Goal: Task Accomplishment & Management: Complete application form

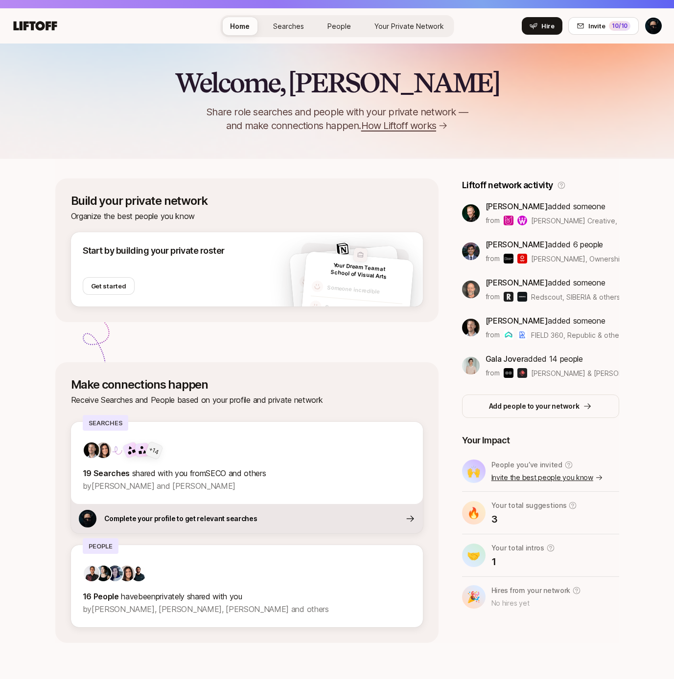
scroll to position [31, 0]
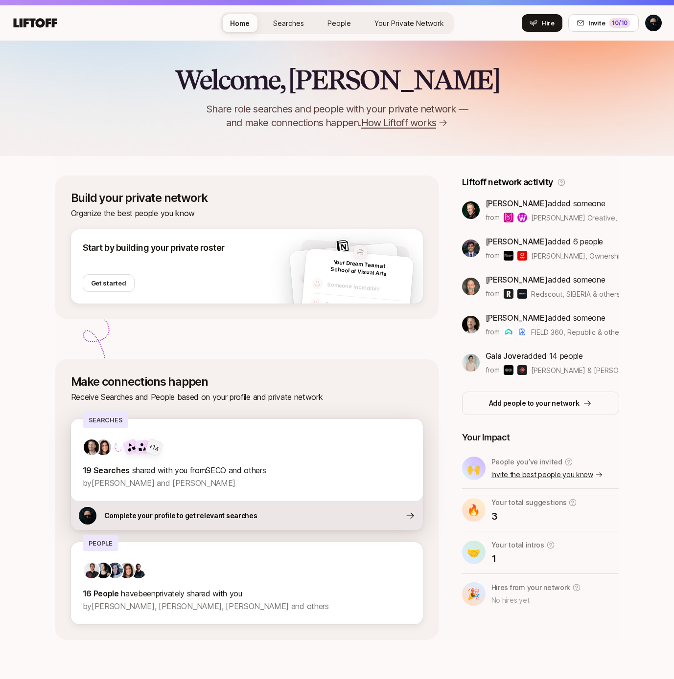
click at [233, 510] on p "Complete your profile to get relevant searches" at bounding box center [180, 516] width 153 height 12
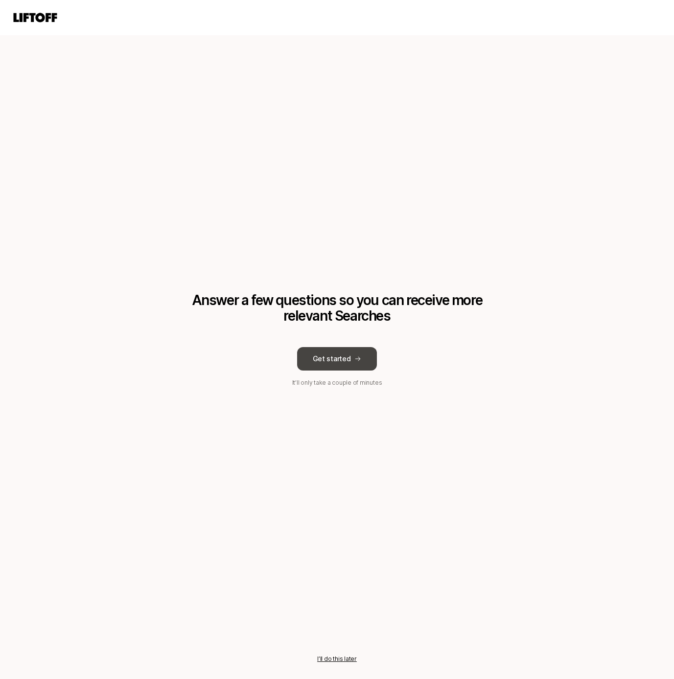
click at [333, 362] on button "Get started" at bounding box center [337, 358] width 80 height 23
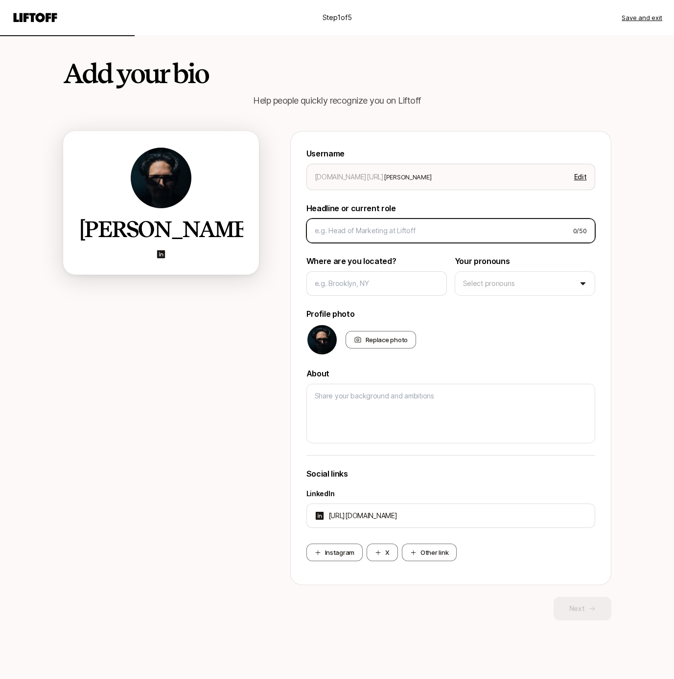
click at [391, 233] on input at bounding box center [439, 231] width 250 height 12
type textarea "x"
type input "he"
type textarea "x"
type input "hea"
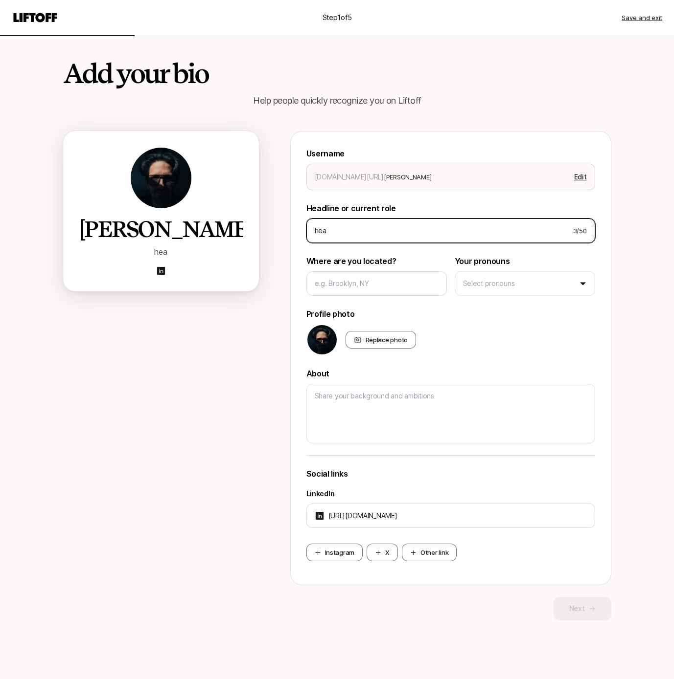
type textarea "x"
type input "head"
type textarea "x"
type input "hea"
type textarea "x"
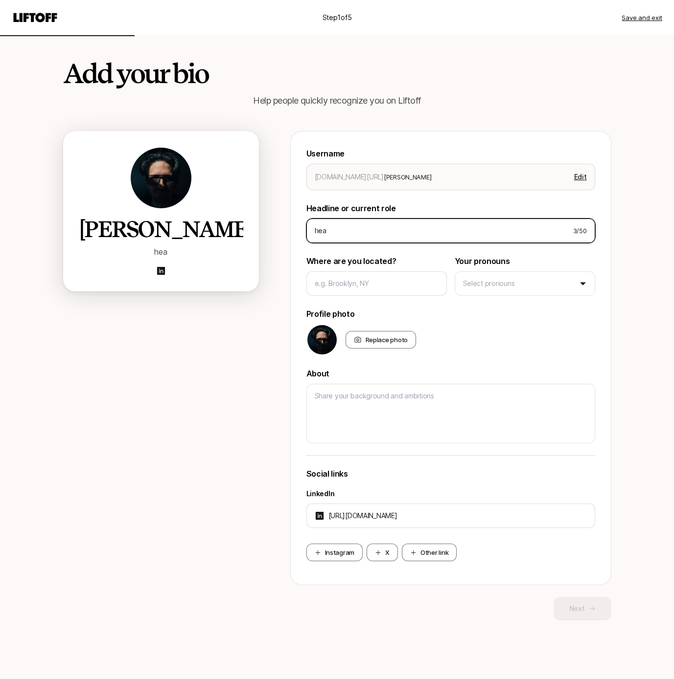
type input "he"
type textarea "x"
type input "h"
type textarea "x"
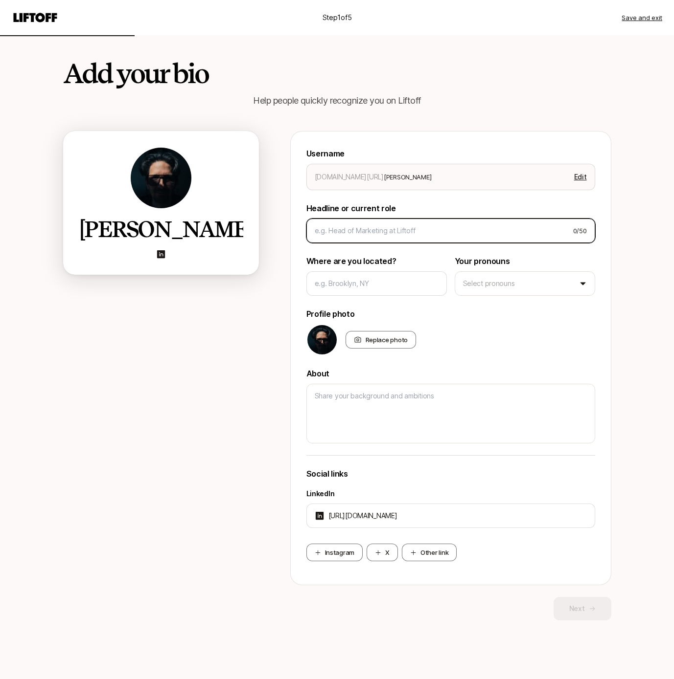
type input "H"
type textarea "x"
type input "He"
type textarea "x"
type input "Hea"
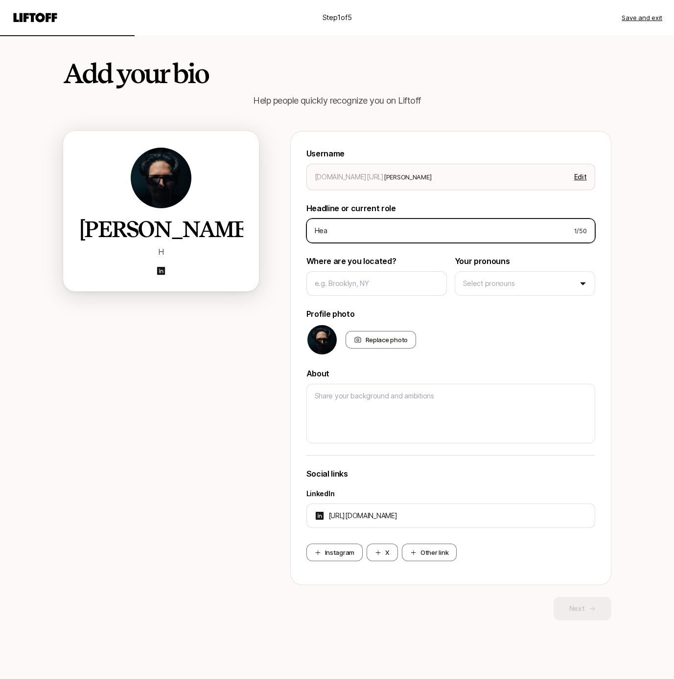
type textarea "x"
type input "Head"
type textarea "x"
type input "Head"
type textarea "x"
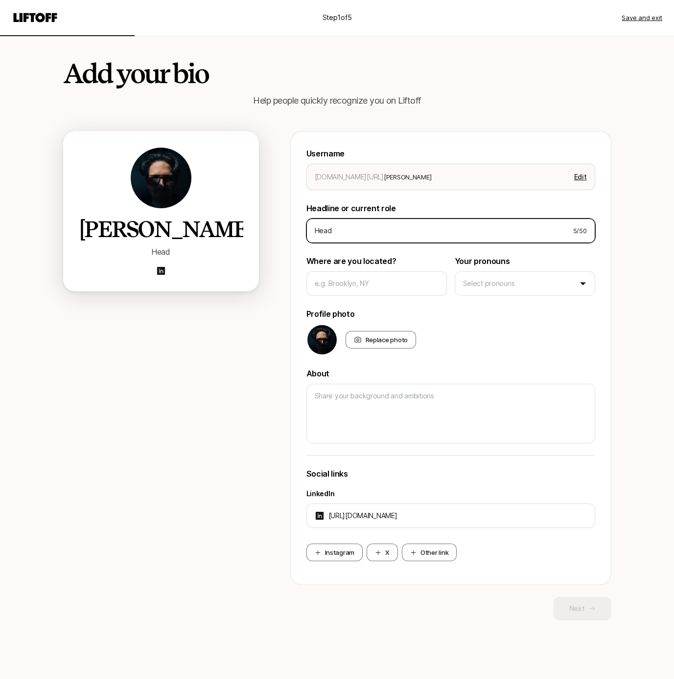
type input "Head o"
type textarea "x"
type input "Head of"
type textarea "x"
type input "Head of D"
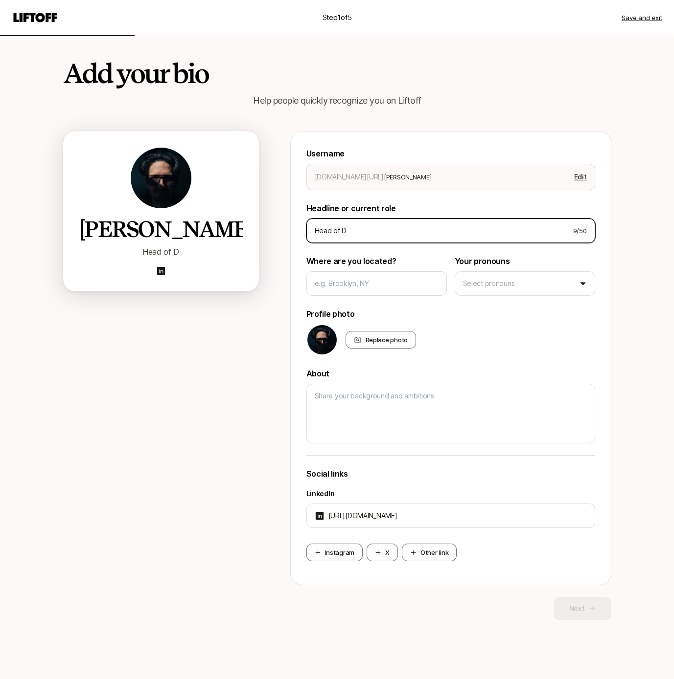
type textarea "x"
type input "Head of De"
type textarea "x"
type input "Head of Des"
type textarea "x"
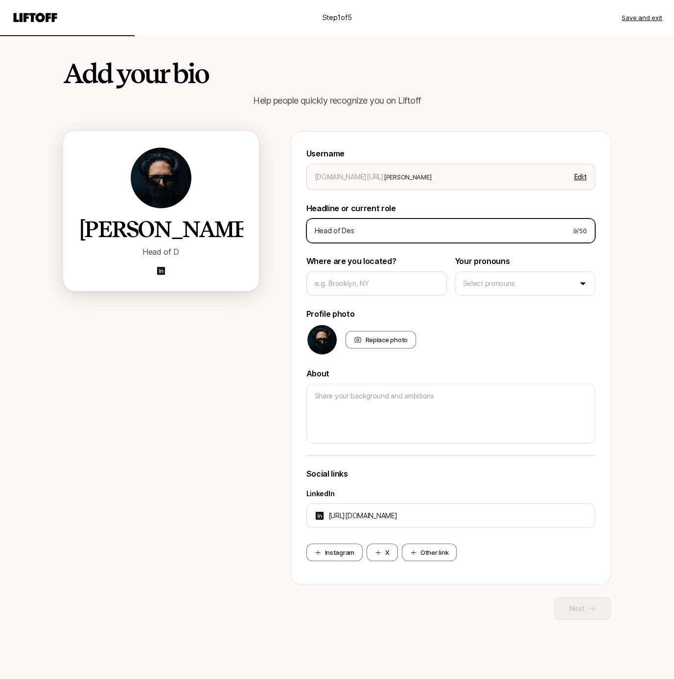
type input "Head of Desi"
type textarea "x"
type input "Head of Desig"
type textarea "x"
type input "Head of Design"
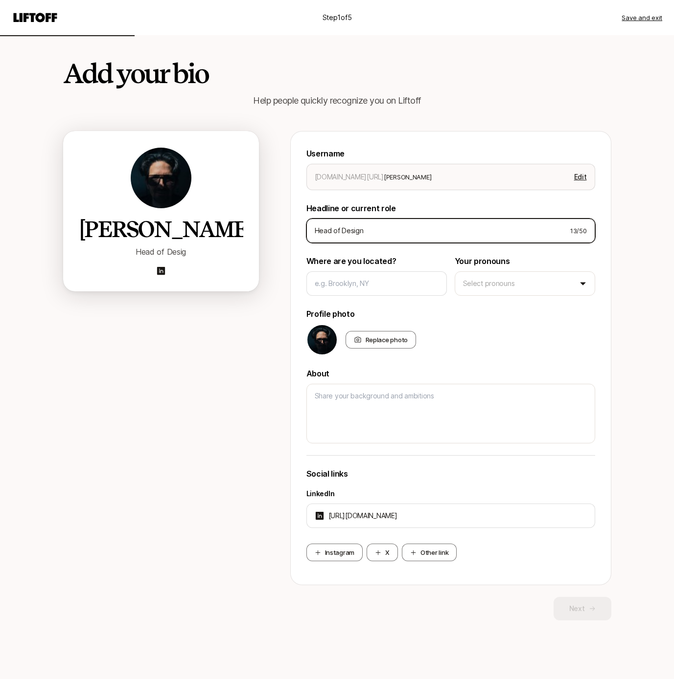
type textarea "x"
type input "Head of Design"
type textarea "x"
type input "Head of Design a"
type textarea "x"
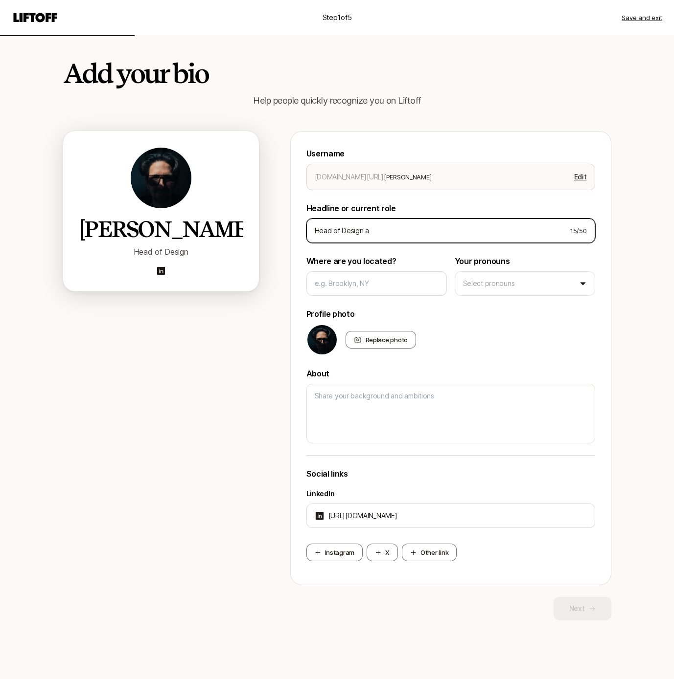
type input "Head of Design at"
type textarea "x"
type input "Head of Design at"
type textarea "x"
type input "Head of Design at N"
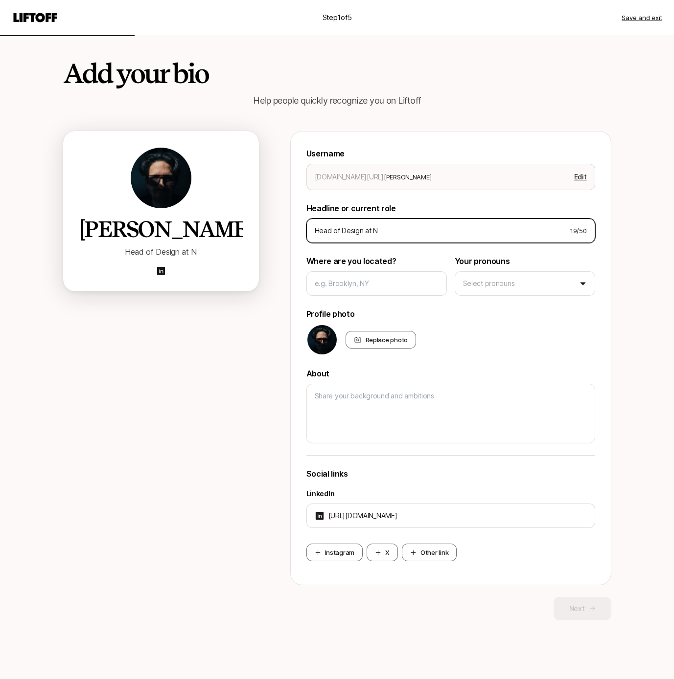
type textarea "x"
type input "Head of Design at No"
type textarea "x"
type input "Head of Design at Not"
type textarea "x"
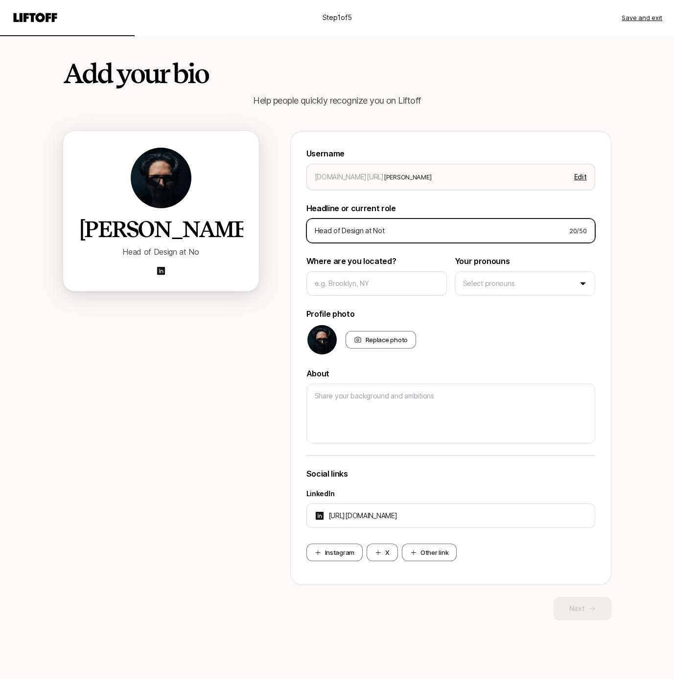
type input "Head of Design at Noti"
type textarea "x"
type input "Head of Design at Notio"
type textarea "x"
type input "Head of Design at Notion"
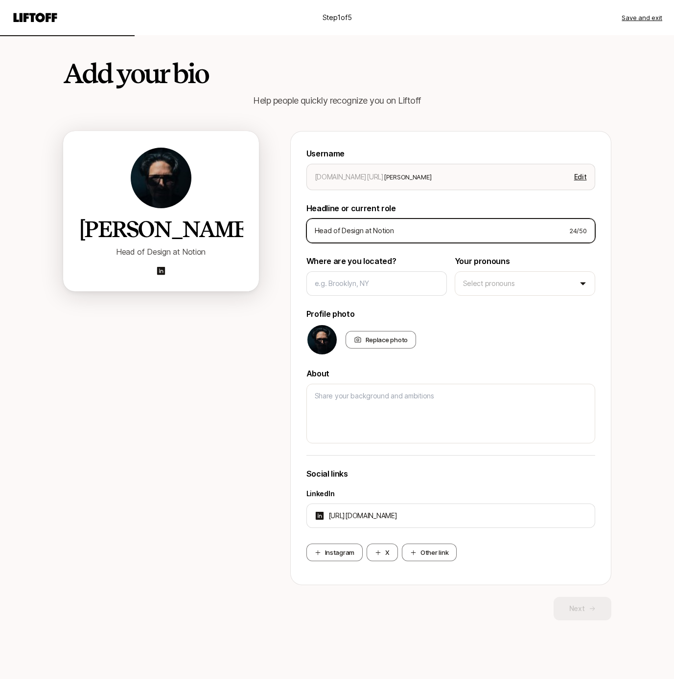
type textarea "x"
type input "Head of Design at Notion,"
type textarea "x"
type input "Head of Design at Notion,"
type textarea "x"
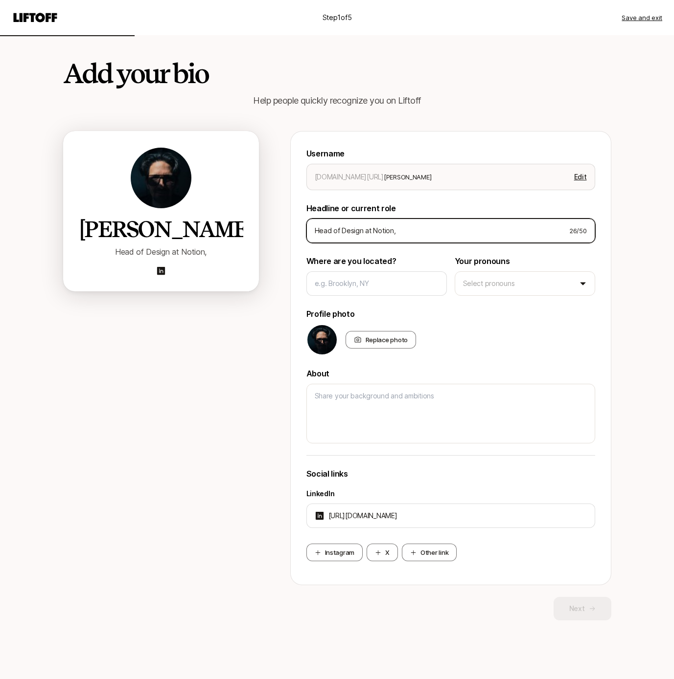
type input "Head of Design at Notion, C"
type textarea "x"
type input "Head of Design at Notion, Ch"
type textarea "x"
type input "Head of Design at Notion, Cha"
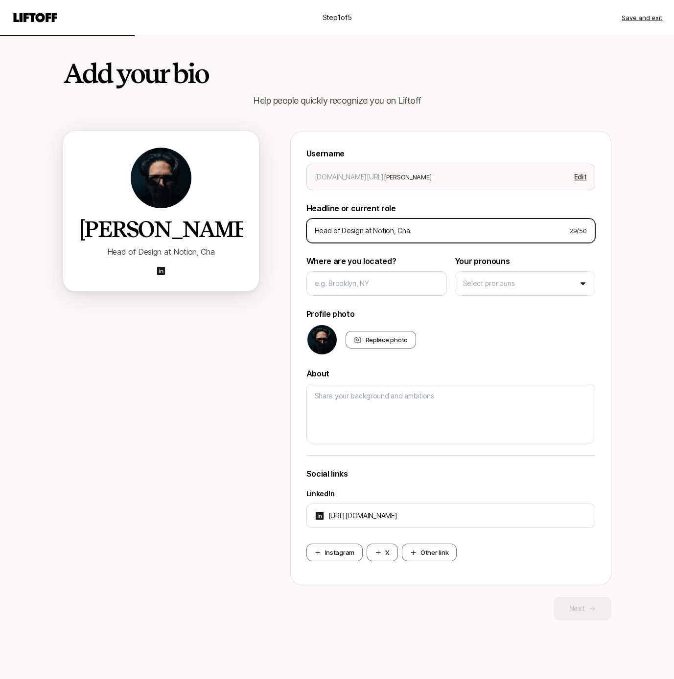
type textarea "x"
type input "Head of Design at Notion, Char"
type textarea "x"
type input "Head of Design at Notion, Chai"
type textarea "x"
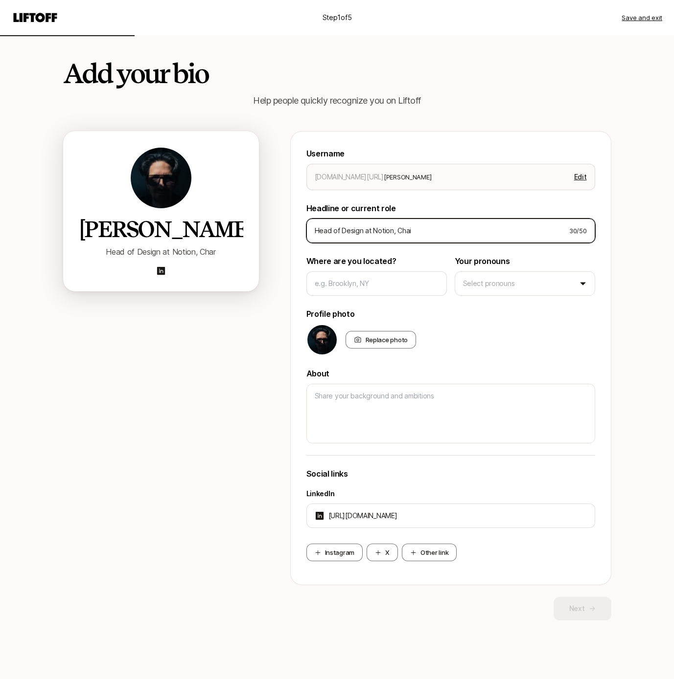
type input "Head of Design at Notion, Chair"
type textarea "x"
type input "Head of Design at Notion, Chair"
type textarea "x"
type input "Head of Design at Notion, Chair o"
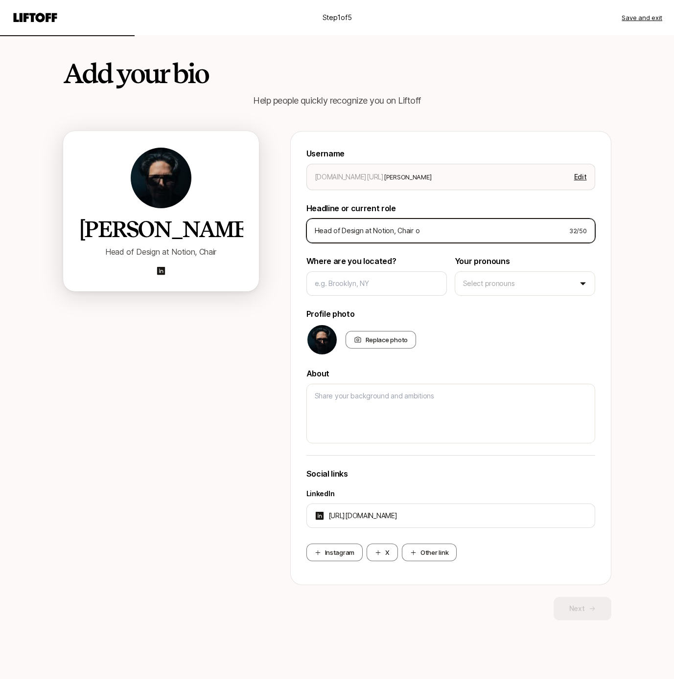
type textarea "x"
type input "Head of Design at Notion, Chair of"
type textarea "x"
type input "Head of Design at Notion, Chair of"
type textarea "x"
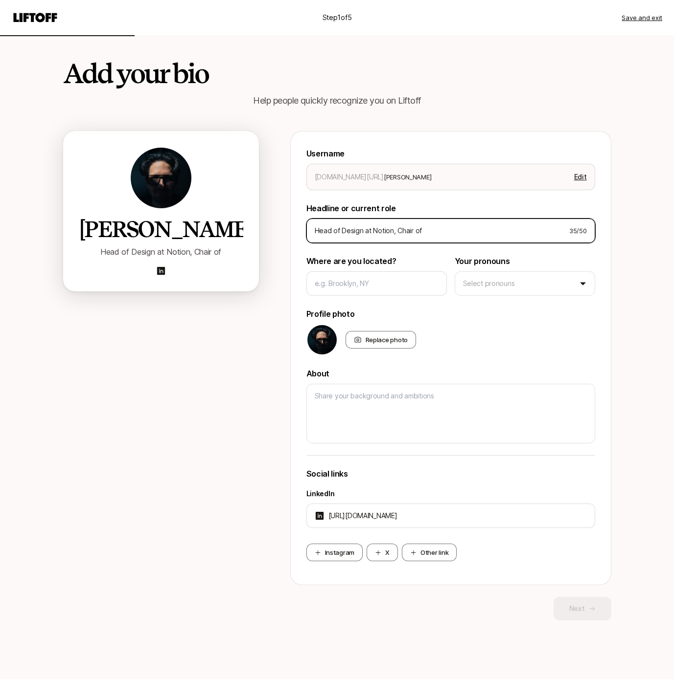
type input "Head of Design at Notion, Chair of S"
type textarea "x"
type input "Head of Design at Notion, Chair of SV"
type textarea "x"
type input "Head of Design at Notion, Chair of SVA"
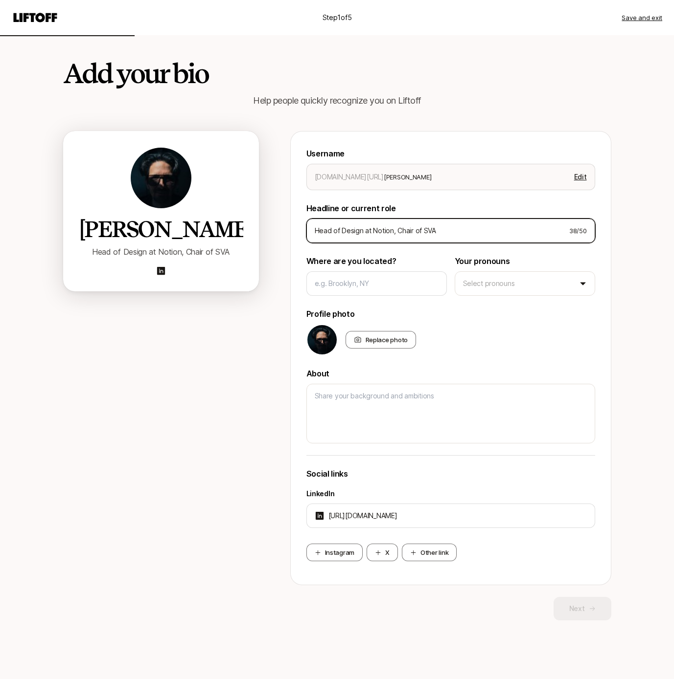
type textarea "x"
type input "Head of Design at Notion, Chair of SVA"
type textarea "x"
type input "Head of Design at Notion, Chair of SVA M"
type textarea "x"
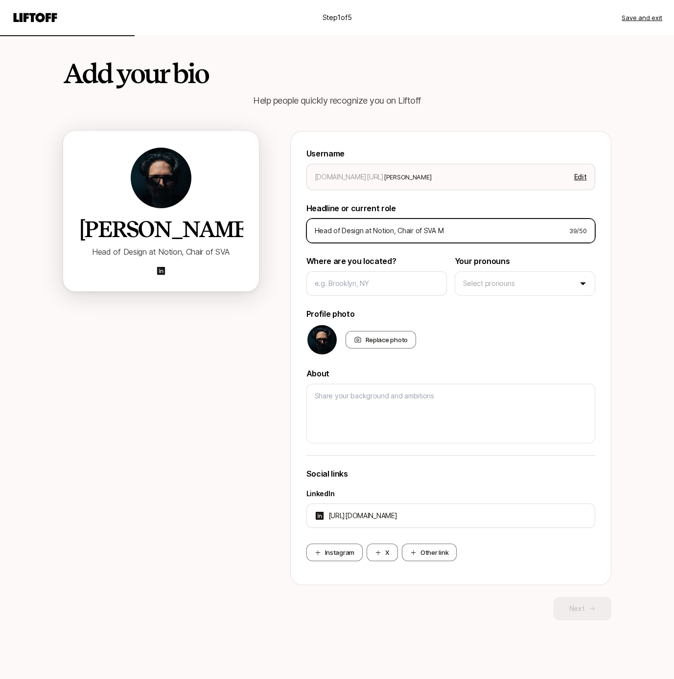
type input "Head of Design at Notion, Chair of SVA MF"
type textarea "x"
type input "Head of Design at Notion, Chair of SVA MFA"
type textarea "x"
type input "Head of Design at Notion, Chair of SVA MFA"
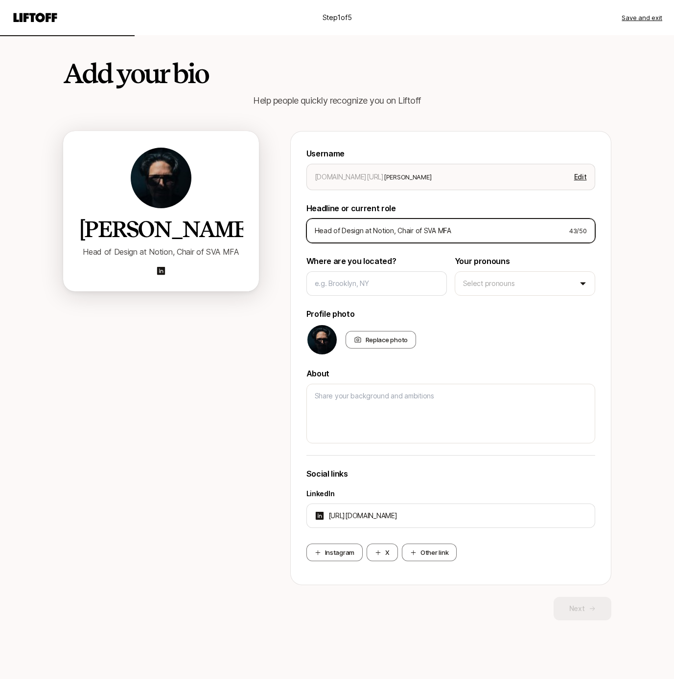
type textarea "x"
type input "Head of Design at Notion, Chair of SVA MFA D"
type textarea "x"
type input "Head of Design at Notion, Chair of SVA MFA De"
type textarea "x"
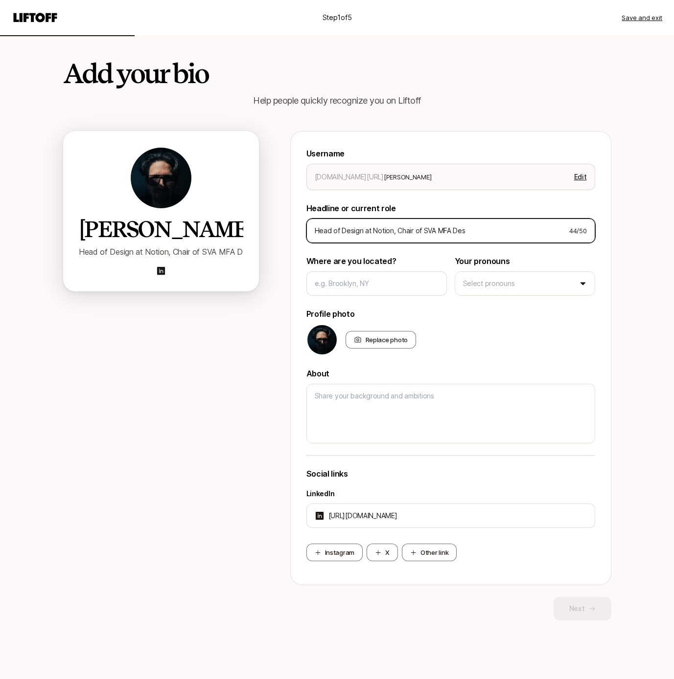
type input "Head of Design at Notion, Chair of SVA MFA Desi"
type textarea "x"
type input "Head of Design at Notion, Chair of SVA MFA Desig"
type textarea "x"
type input "Head of Design at Notion, Chair of SVA MFA Design"
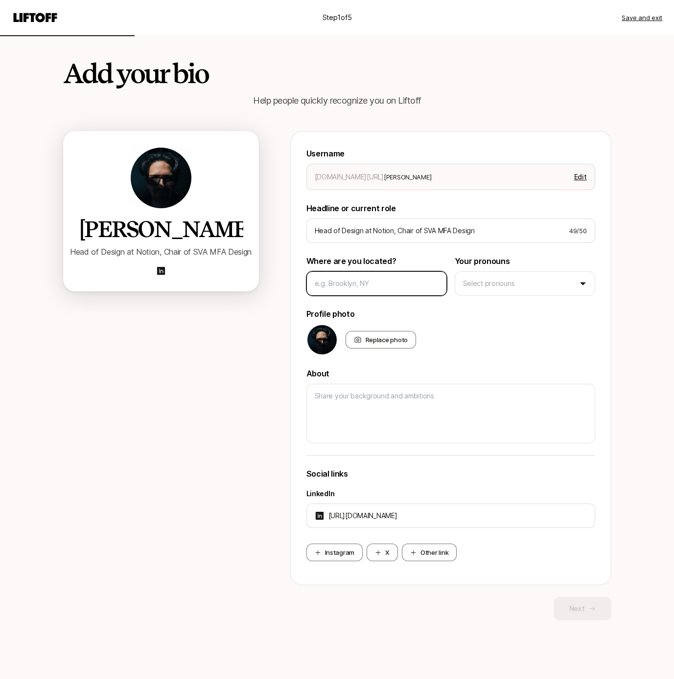
click at [373, 287] on input at bounding box center [376, 284] width 124 height 12
type textarea "x"
type input "N"
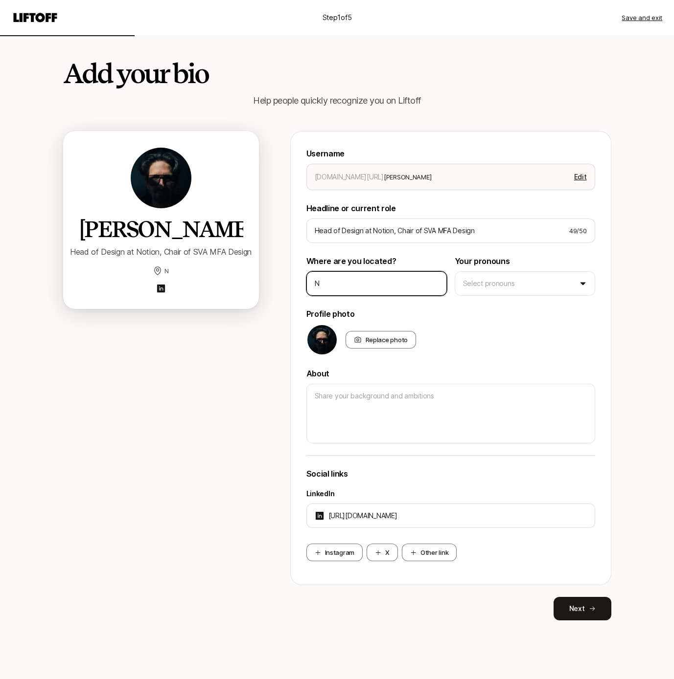
type textarea "x"
type input "Ne"
type textarea "x"
type input "New"
type textarea "x"
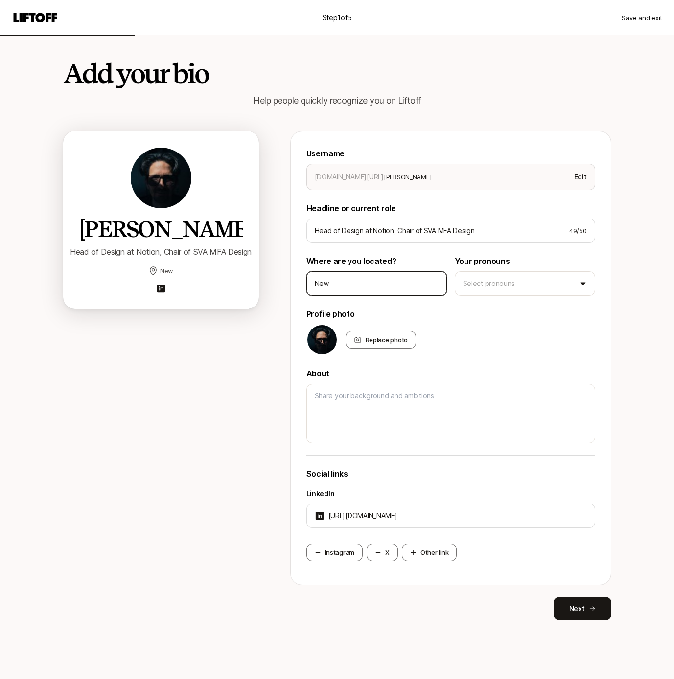
type input "New"
type textarea "x"
type input "New Y"
type textarea "x"
type input "New Yo"
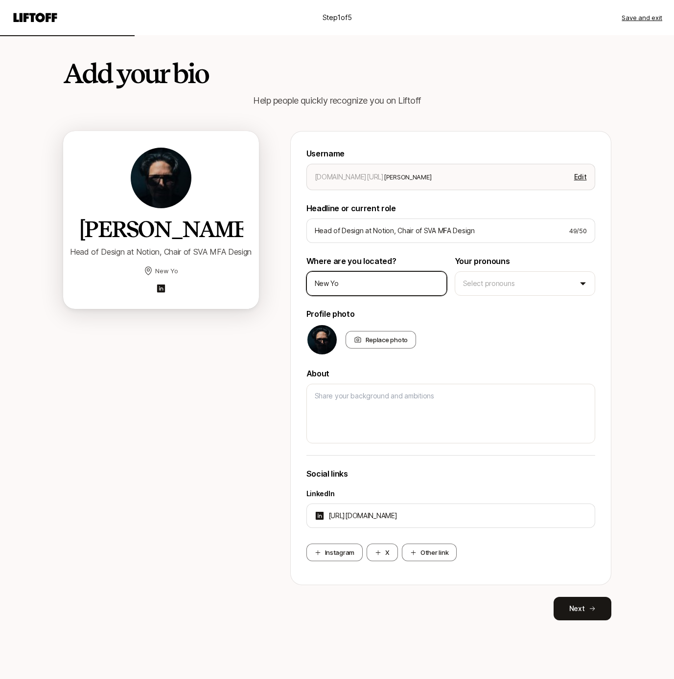
type textarea "x"
type input "New Yor"
type textarea "x"
type input "[US_STATE]"
type textarea "x"
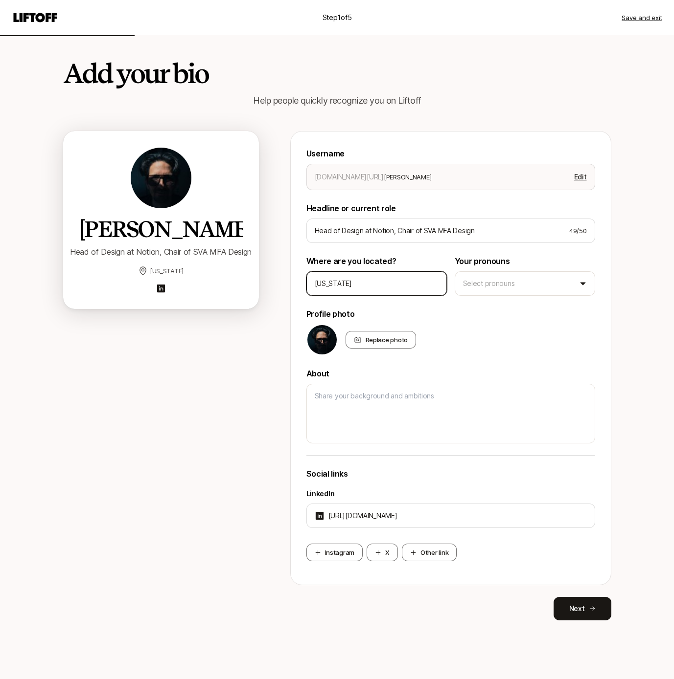
type input "[US_STATE],"
type textarea "x"
type input "[US_STATE],"
type textarea "x"
type input "[US_STATE], N"
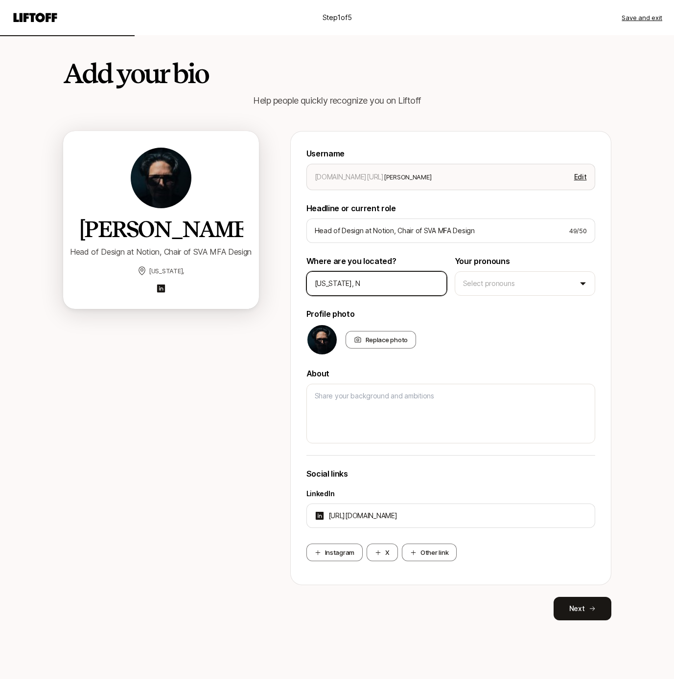
type textarea "x"
type input "[US_STATE], [GEOGRAPHIC_DATA]"
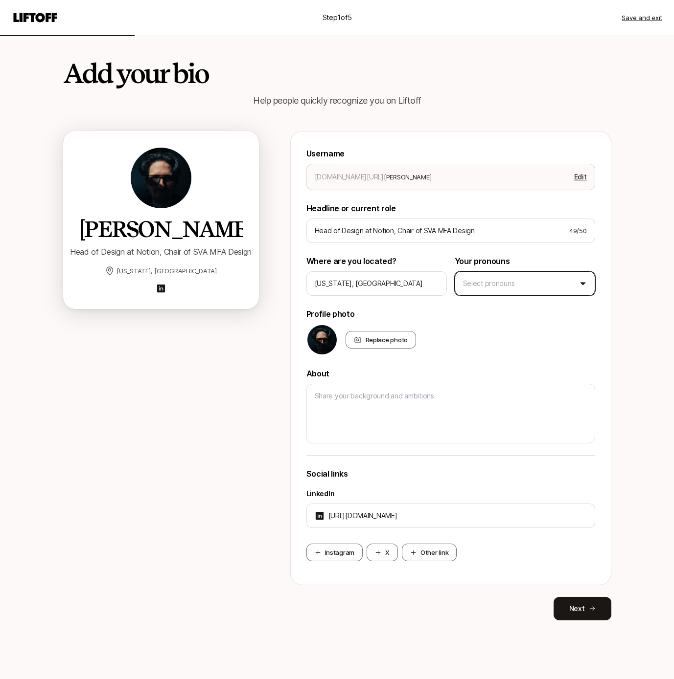
click at [553, 285] on html "Step 1 of 5 Save and exit Add your bio Help people quickly recognize you on Lif…" at bounding box center [337, 339] width 674 height 679
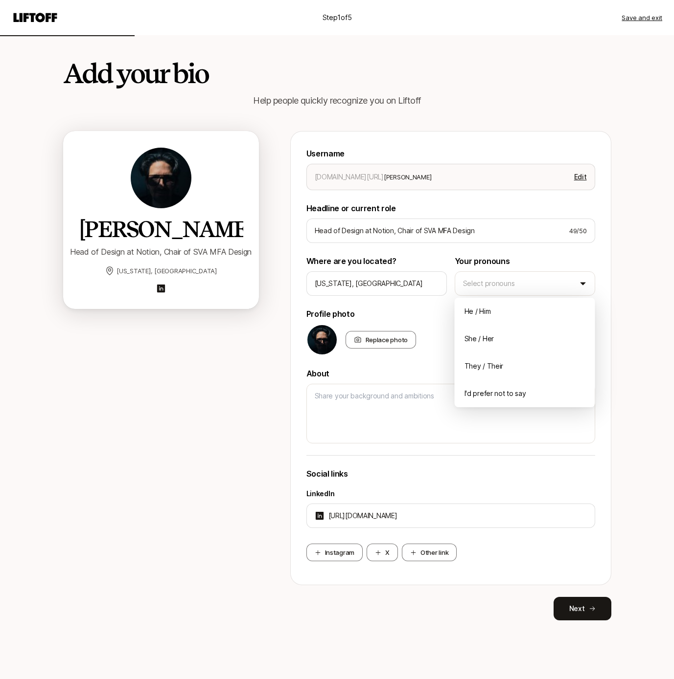
type textarea "x"
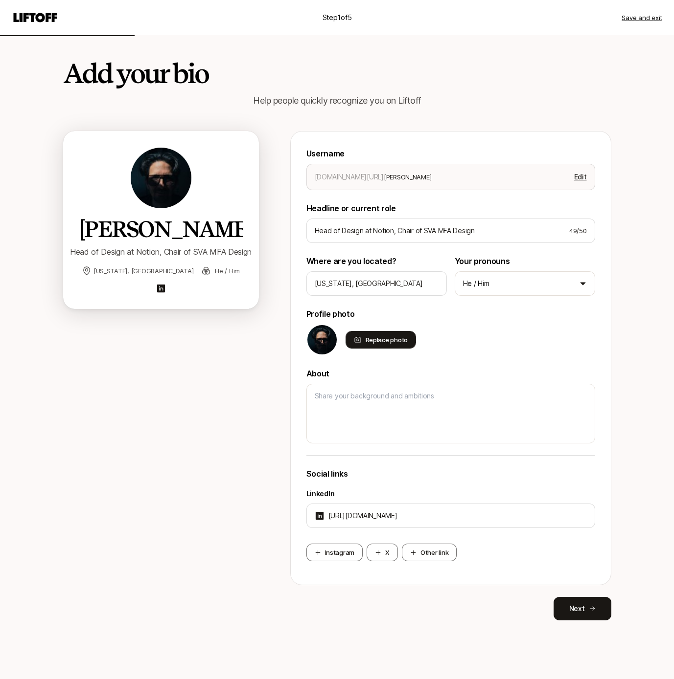
click at [390, 335] on div "Replace photo" at bounding box center [380, 340] width 71 height 18
click at [414, 347] on input "Replace photo" at bounding box center [415, 348] width 2 height 2
click at [212, 470] on div "[PERSON_NAME] Head of Design at Notion, Chair of SVA MFA Design [US_STATE], [GE…" at bounding box center [161, 376] width 196 height 490
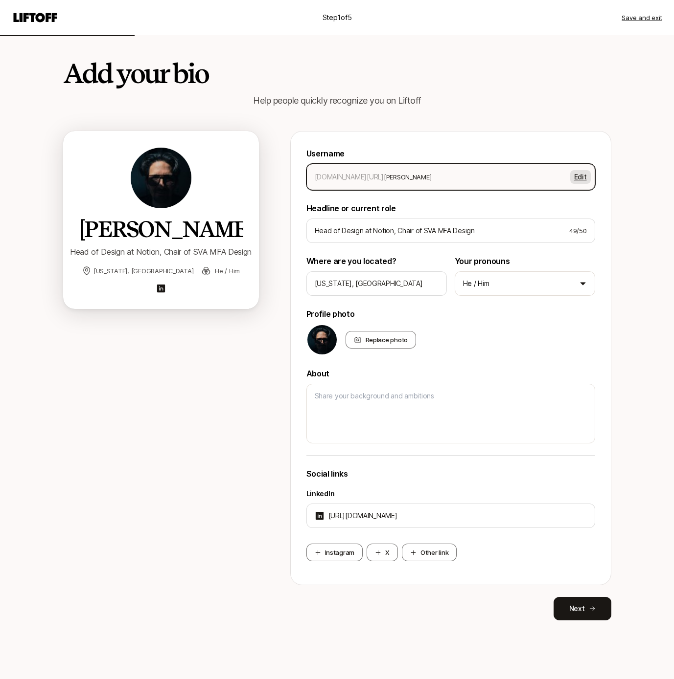
click at [584, 176] on button "Edit" at bounding box center [580, 177] width 21 height 14
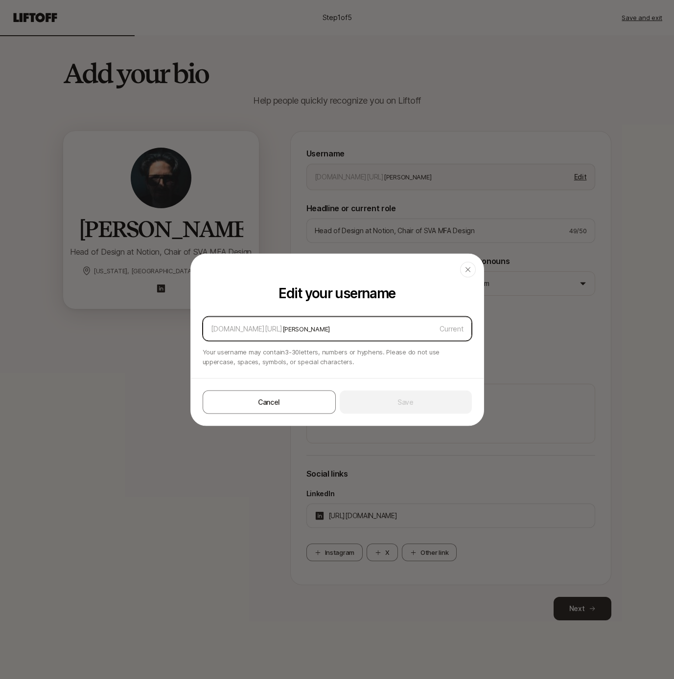
drag, startPoint x: 278, startPoint y: 329, endPoint x: 340, endPoint y: 327, distance: 62.1
click at [337, 327] on input "[PERSON_NAME]" at bounding box center [359, 329] width 154 height 12
drag, startPoint x: 274, startPoint y: 329, endPoint x: 319, endPoint y: 329, distance: 45.5
click at [313, 329] on input "randyjhunt" at bounding box center [352, 329] width 140 height 12
type input "[PERSON_NAME]"
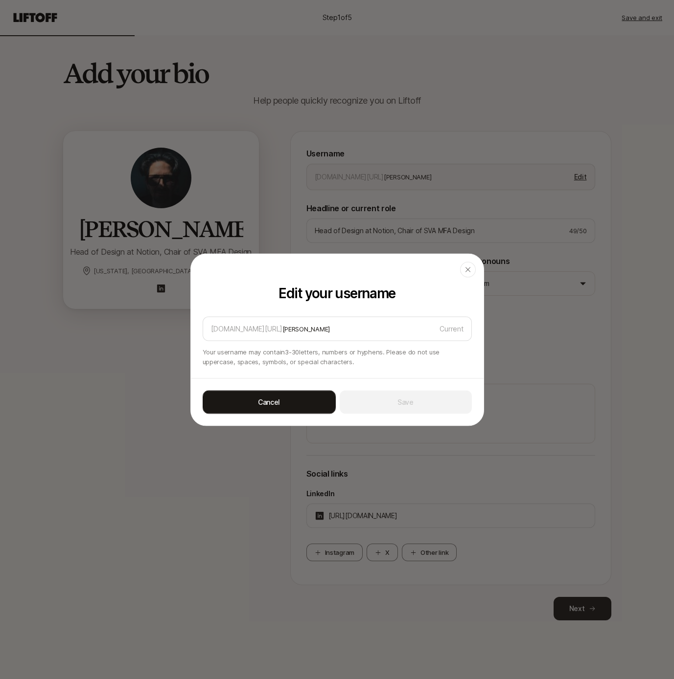
click at [287, 401] on button "Cancel" at bounding box center [268, 401] width 133 height 23
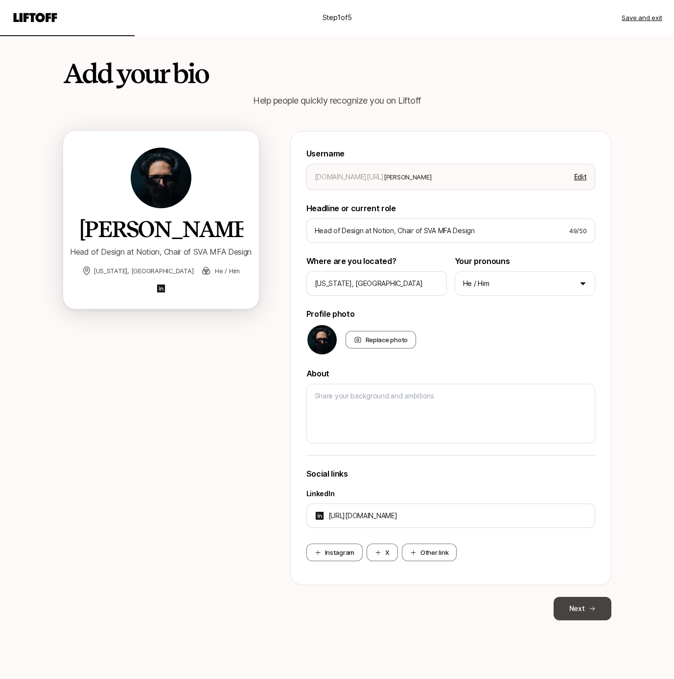
click at [576, 611] on button "Next" at bounding box center [582, 608] width 58 height 23
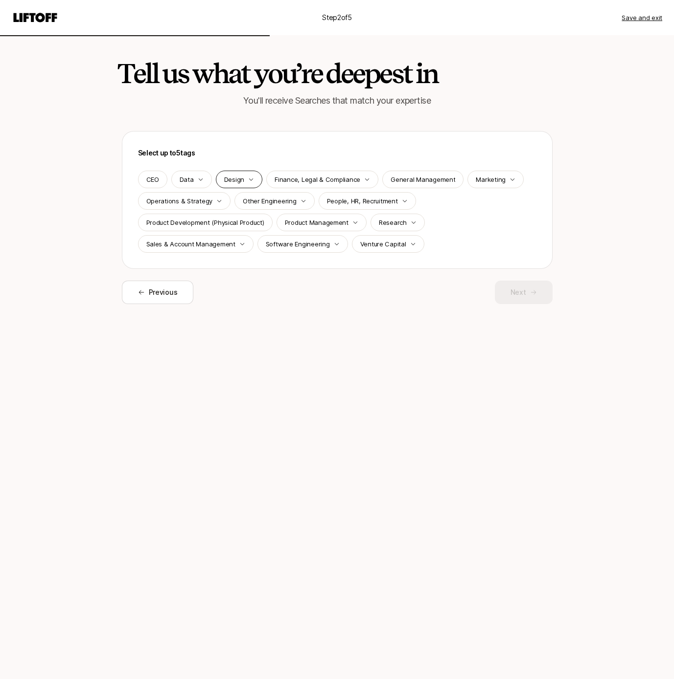
click at [248, 180] on icon "button" at bounding box center [251, 180] width 6 height 6
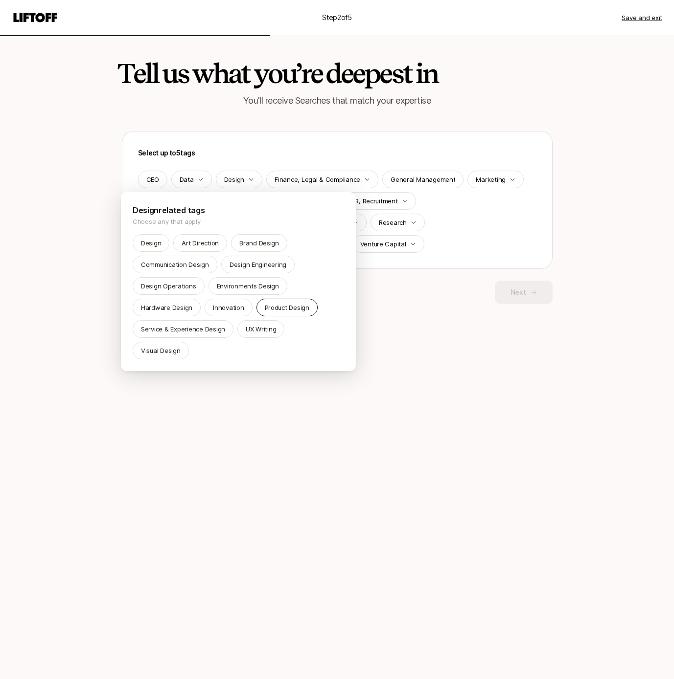
click at [284, 306] on p "Product Design" at bounding box center [287, 308] width 45 height 10
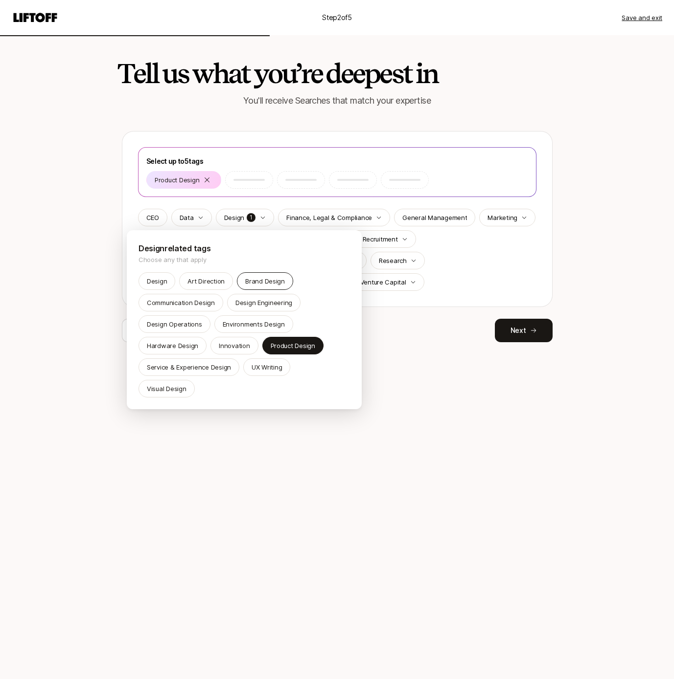
click at [251, 281] on p "Brand Design" at bounding box center [265, 281] width 40 height 10
click at [159, 279] on p "Design" at bounding box center [157, 281] width 20 height 10
click at [195, 380] on div "Visual Design" at bounding box center [166, 389] width 56 height 18
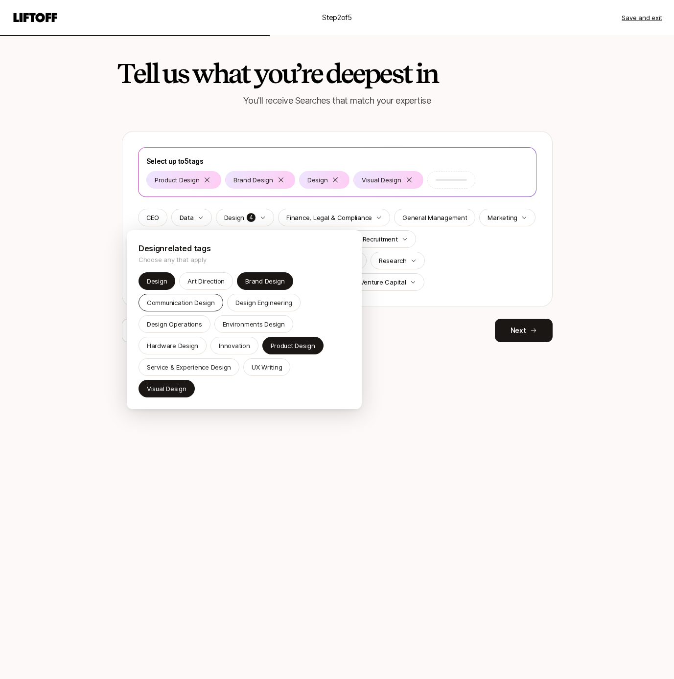
click at [171, 303] on p "Communication Design" at bounding box center [181, 303] width 68 height 10
click at [254, 286] on p "Brand Design" at bounding box center [265, 281] width 40 height 10
click at [210, 280] on p "Art Direction" at bounding box center [205, 281] width 37 height 10
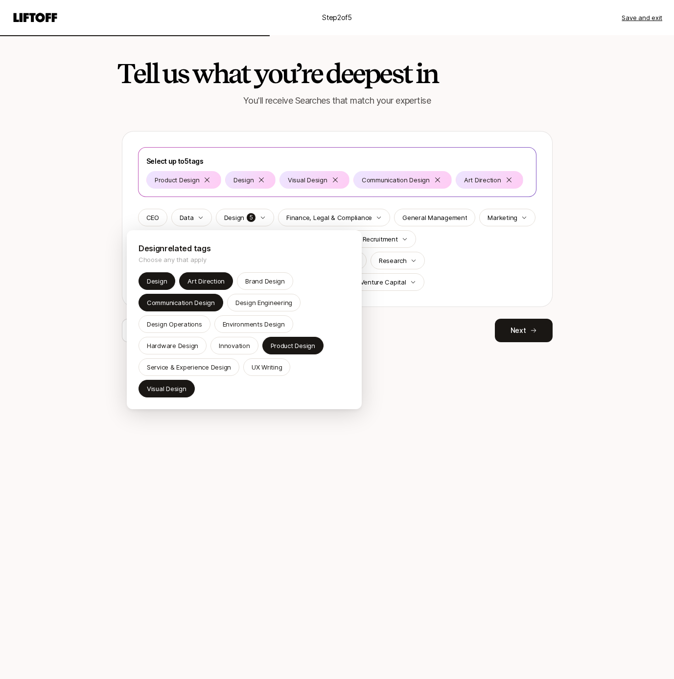
click at [457, 345] on html "Step 2 of 5 Save and exit Tell us what you’re deepest in You'll receive Searche…" at bounding box center [337, 339] width 674 height 679
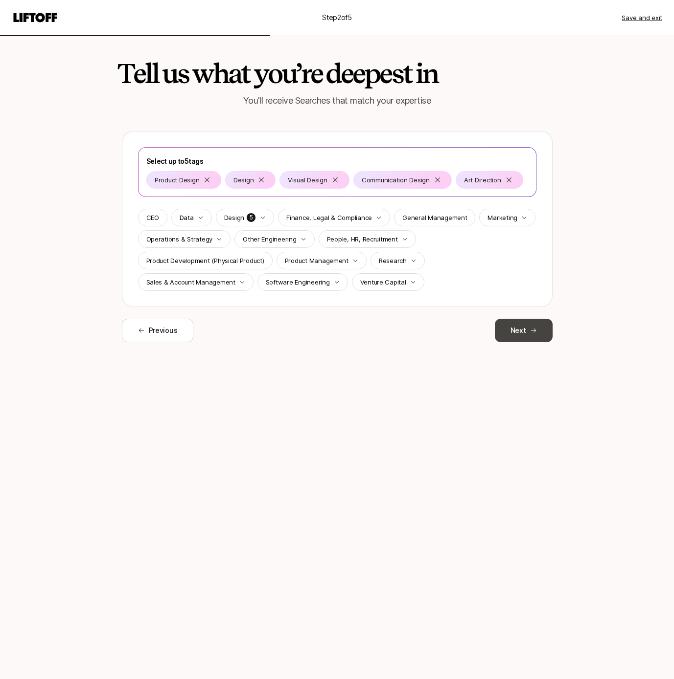
click at [521, 336] on button "Next" at bounding box center [523, 330] width 58 height 23
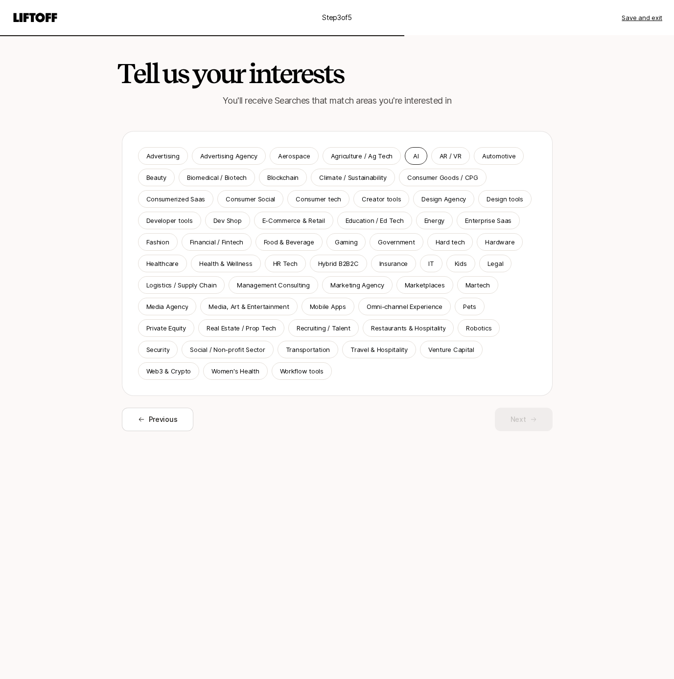
click at [413, 157] on p "AI" at bounding box center [415, 156] width 5 height 10
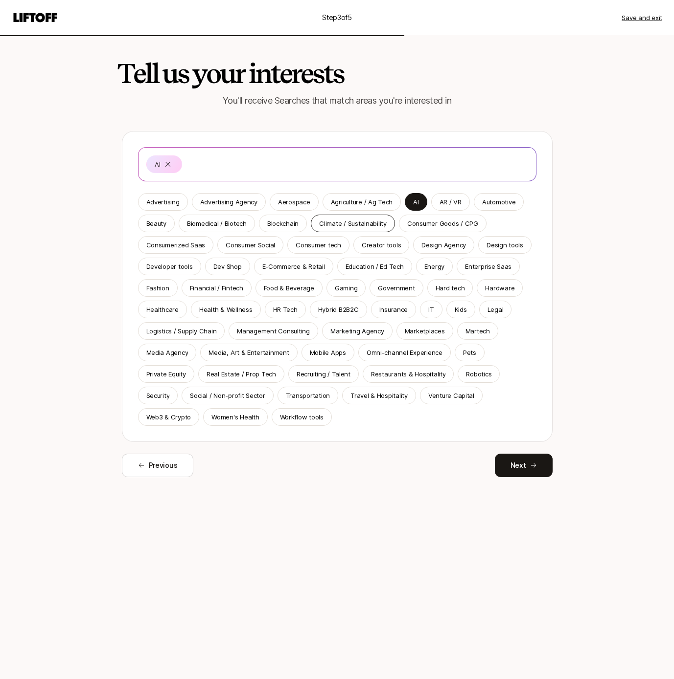
click at [362, 220] on p "Climate / Sustainability" at bounding box center [352, 224] width 67 height 10
click at [416, 224] on p "Consumer Goods / CPG" at bounding box center [442, 224] width 71 height 10
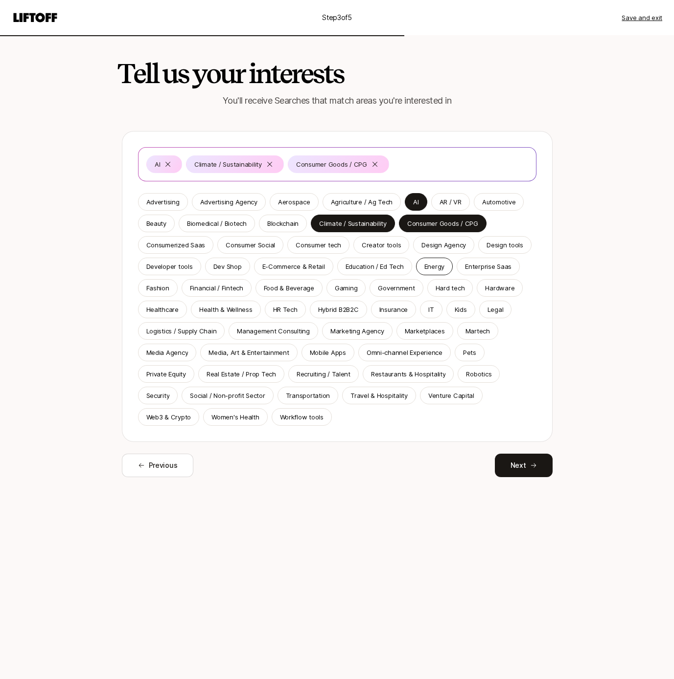
click at [427, 269] on p "Energy" at bounding box center [434, 267] width 20 height 10
click at [303, 292] on p "Food & Beverage" at bounding box center [289, 288] width 50 height 10
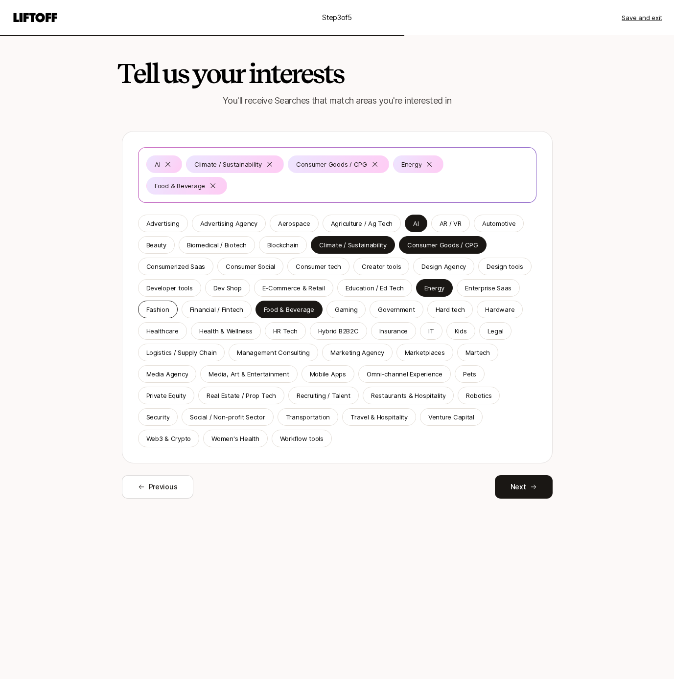
click at [166, 305] on p "Fashion" at bounding box center [157, 310] width 23 height 10
click at [217, 314] on p "Financial / Fintech" at bounding box center [216, 310] width 53 height 10
click at [425, 351] on p "Marketplaces" at bounding box center [424, 353] width 40 height 10
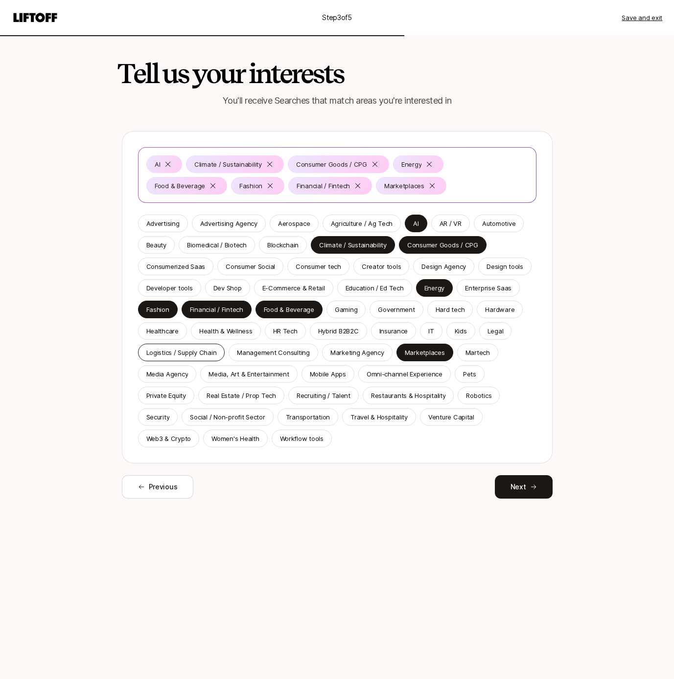
click at [195, 351] on p "Logistics / Supply Chain" at bounding box center [181, 353] width 70 height 10
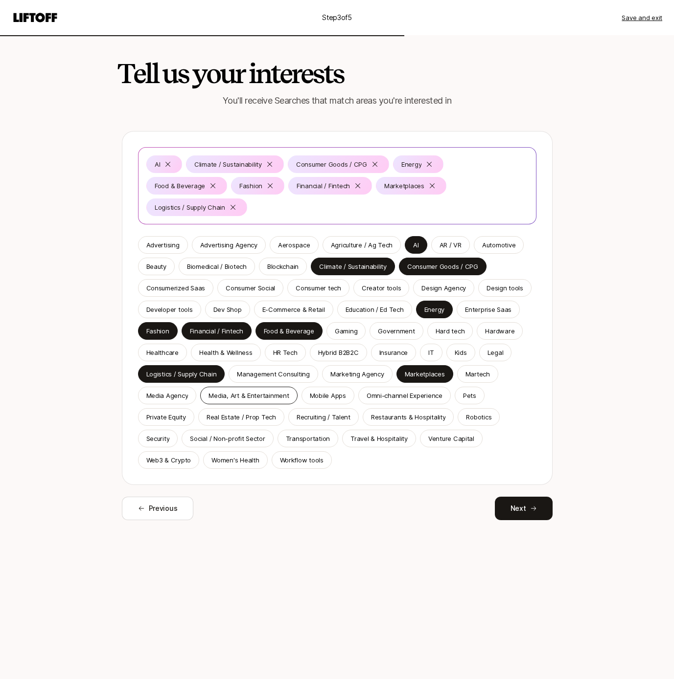
click at [262, 391] on p "Media, Art & Entertainment" at bounding box center [248, 396] width 80 height 10
click at [379, 402] on div "Omni-channel Experience" at bounding box center [404, 396] width 92 height 18
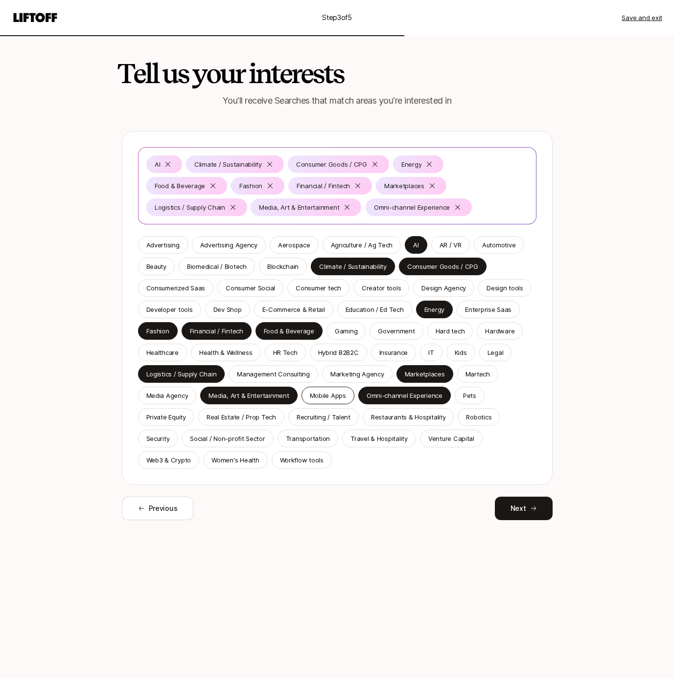
click at [336, 402] on div "Mobile Apps" at bounding box center [327, 396] width 53 height 18
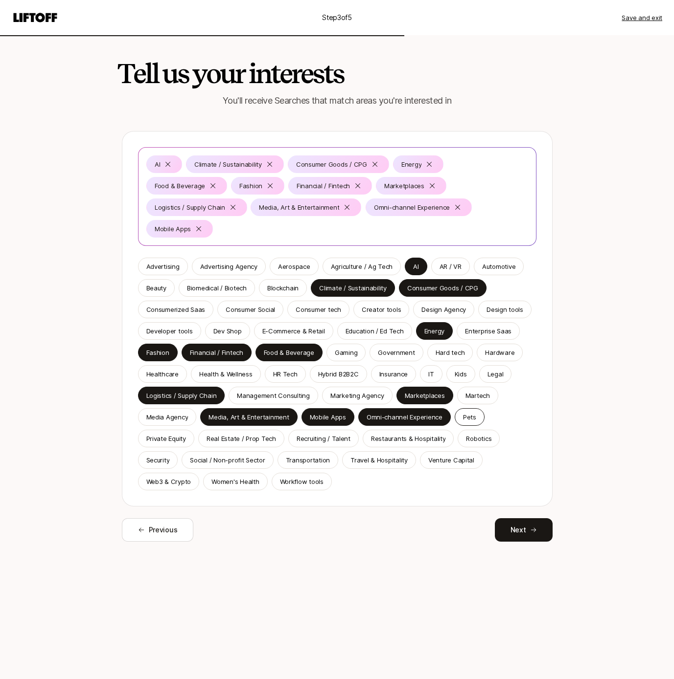
click at [464, 408] on div "Pets" at bounding box center [469, 417] width 30 height 18
click at [323, 434] on p "Recruiting / Talent" at bounding box center [323, 439] width 54 height 10
click at [176, 443] on p "Private Equity" at bounding box center [166, 439] width 40 height 10
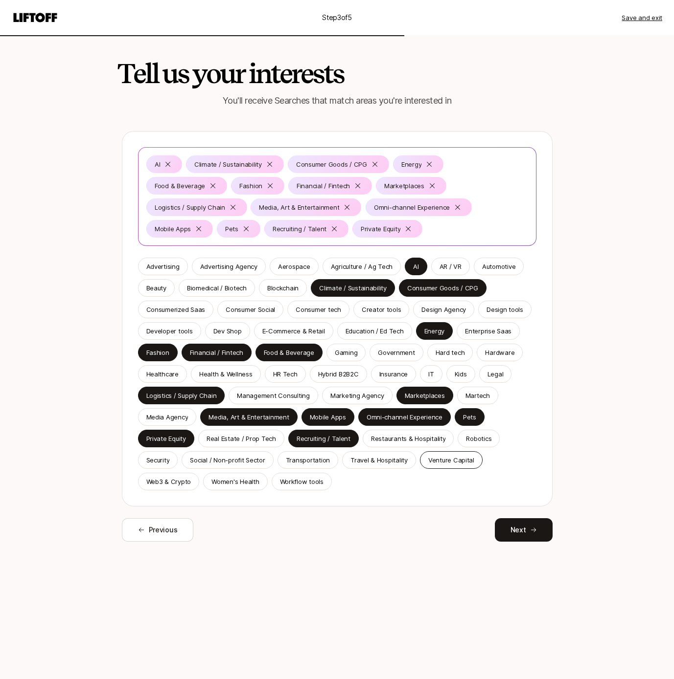
click at [442, 461] on p "Venture Capital" at bounding box center [451, 460] width 46 height 10
click at [166, 488] on div "Web3 & Crypto" at bounding box center [169, 482] width 62 height 18
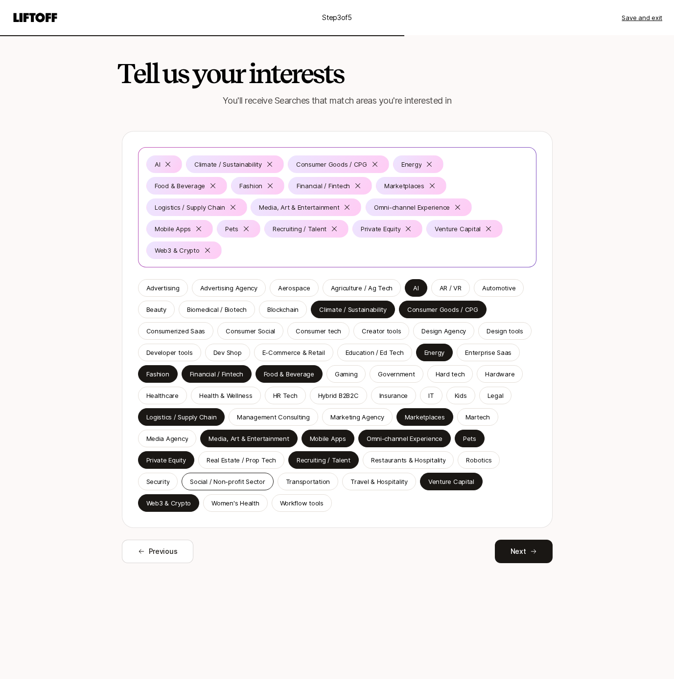
click at [252, 477] on p "Social / Non-profit Sector" at bounding box center [227, 482] width 75 height 10
click at [252, 460] on p "Real Estate / Prop Tech" at bounding box center [240, 460] width 69 height 10
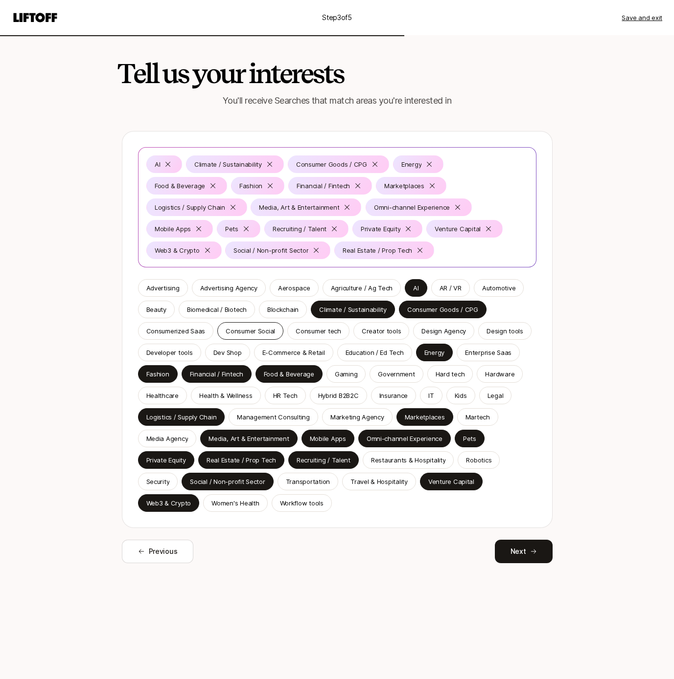
click at [259, 330] on p "Consumer Social" at bounding box center [249, 331] width 49 height 10
click at [311, 331] on p "Consumer tech" at bounding box center [317, 331] width 45 height 10
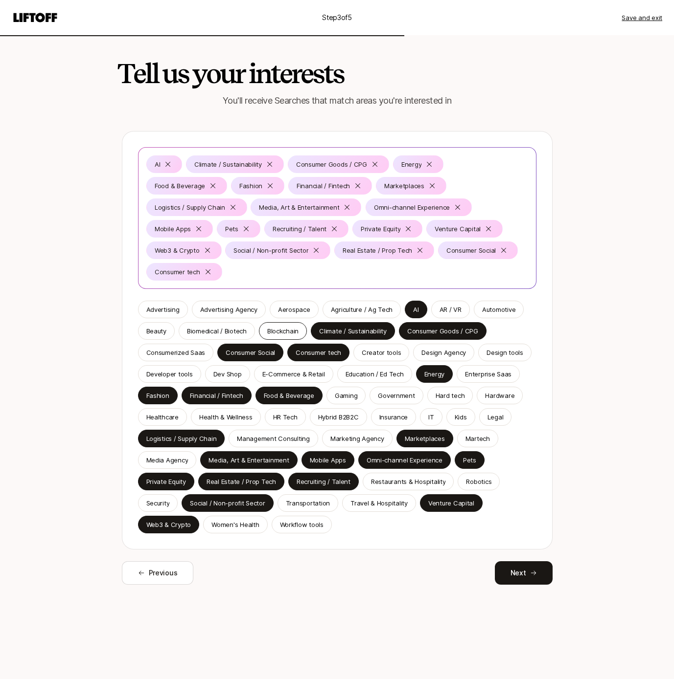
click at [284, 326] on p "Blockchain" at bounding box center [282, 331] width 31 height 10
click at [225, 327] on p "Biomedical / Biotech" at bounding box center [217, 331] width 60 height 10
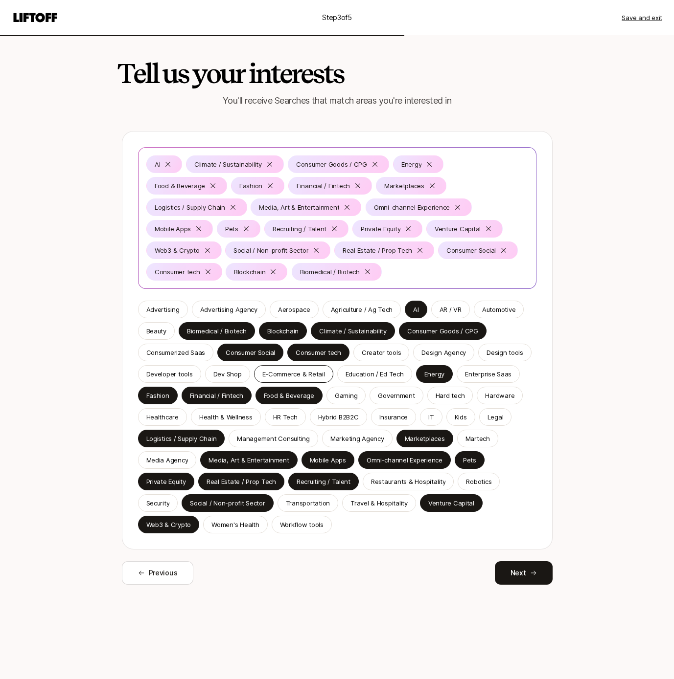
click at [312, 373] on p "E-Commerce & Retail" at bounding box center [293, 374] width 63 height 10
click at [538, 572] on button "Next" at bounding box center [523, 573] width 58 height 23
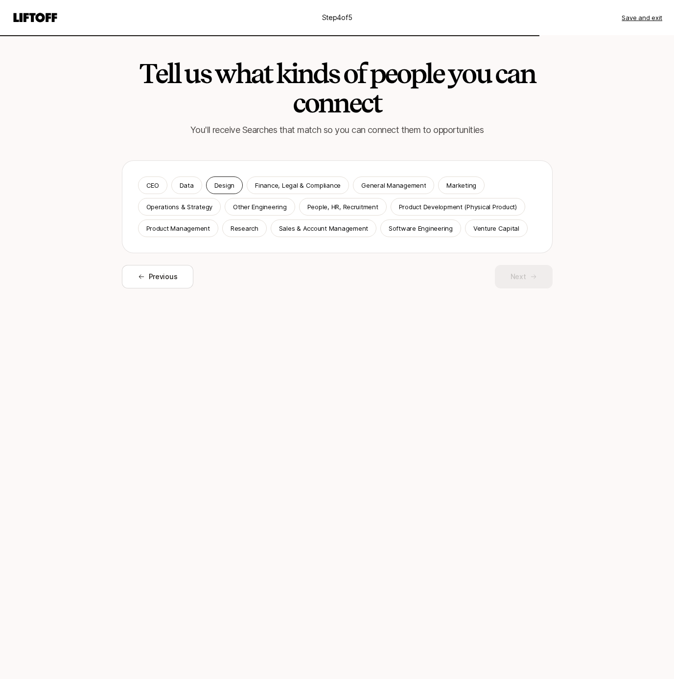
click at [225, 182] on p "Design" at bounding box center [224, 185] width 20 height 10
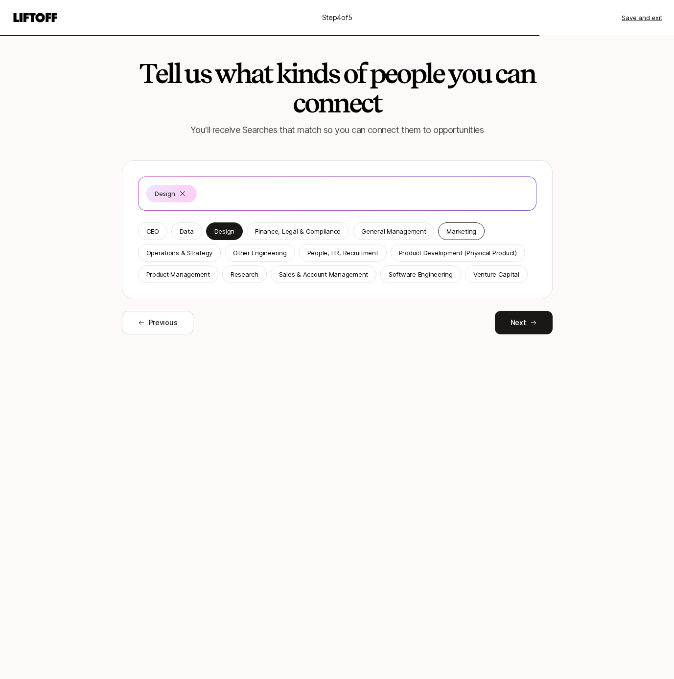
click at [462, 233] on p "Marketing" at bounding box center [461, 231] width 30 height 10
click at [199, 251] on p "Operations & Strategy" at bounding box center [179, 253] width 67 height 10
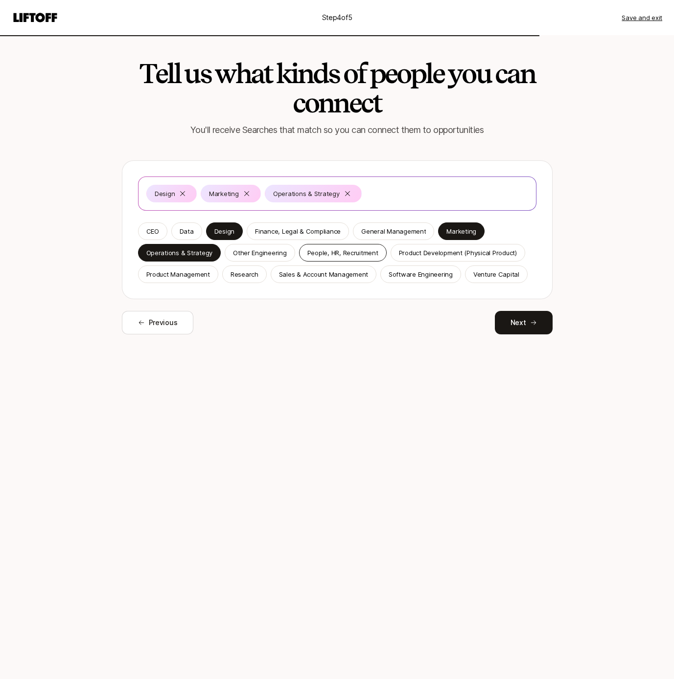
click at [322, 254] on p "People, HR, Recruitment" at bounding box center [342, 253] width 71 height 10
click at [484, 276] on p "Venture Capital" at bounding box center [496, 275] width 46 height 10
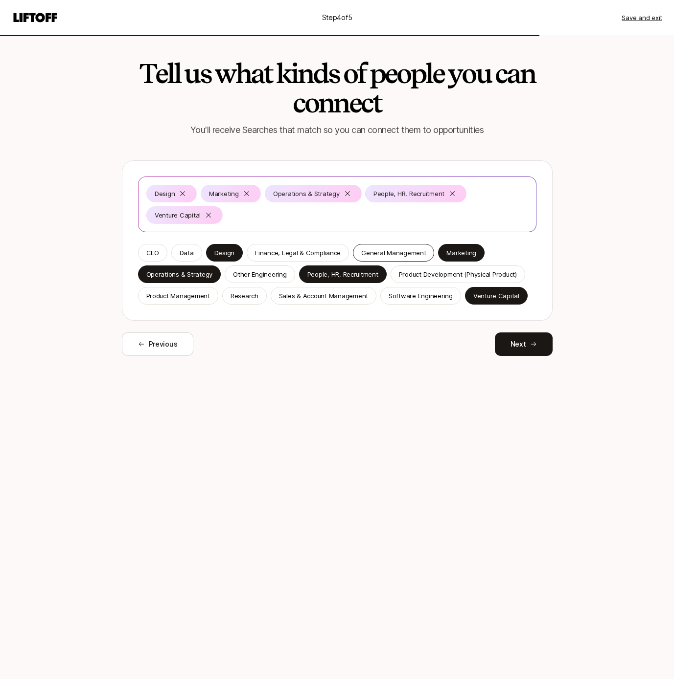
click at [387, 249] on p "General Management" at bounding box center [393, 253] width 65 height 10
click at [155, 250] on p "CEO" at bounding box center [152, 253] width 13 height 10
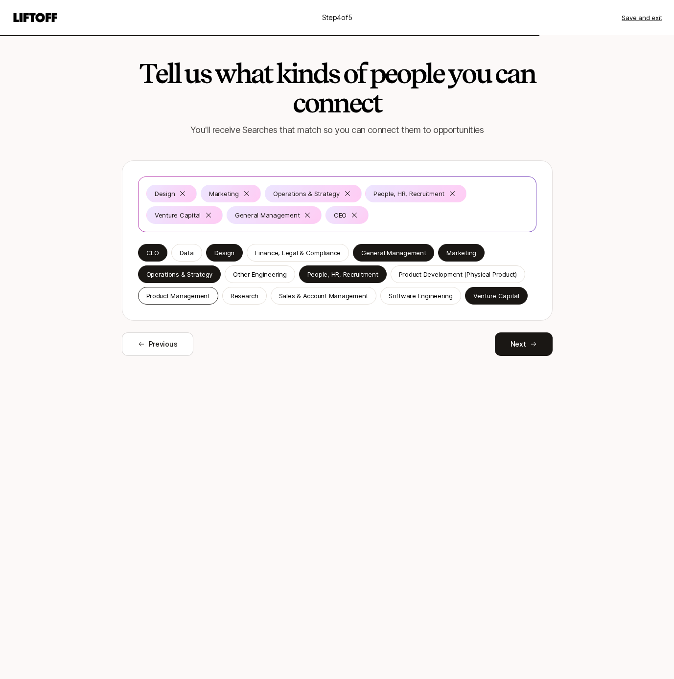
click at [182, 297] on p "Product Management" at bounding box center [178, 296] width 64 height 10
click at [246, 295] on p "Research" at bounding box center [244, 296] width 28 height 10
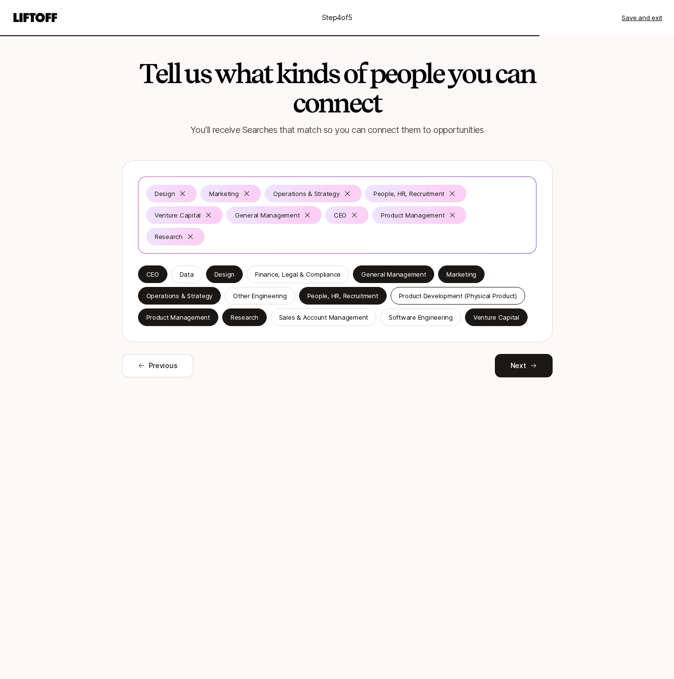
click at [481, 291] on p "Product Development (Physical Product)" at bounding box center [458, 296] width 118 height 10
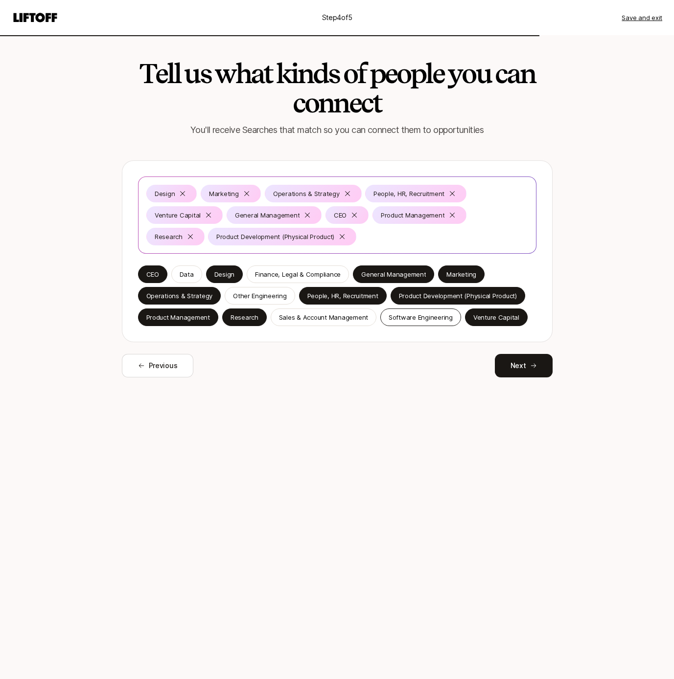
click at [404, 318] on p "Software Engineering" at bounding box center [420, 318] width 64 height 10
click at [538, 368] on button "Next" at bounding box center [523, 365] width 58 height 23
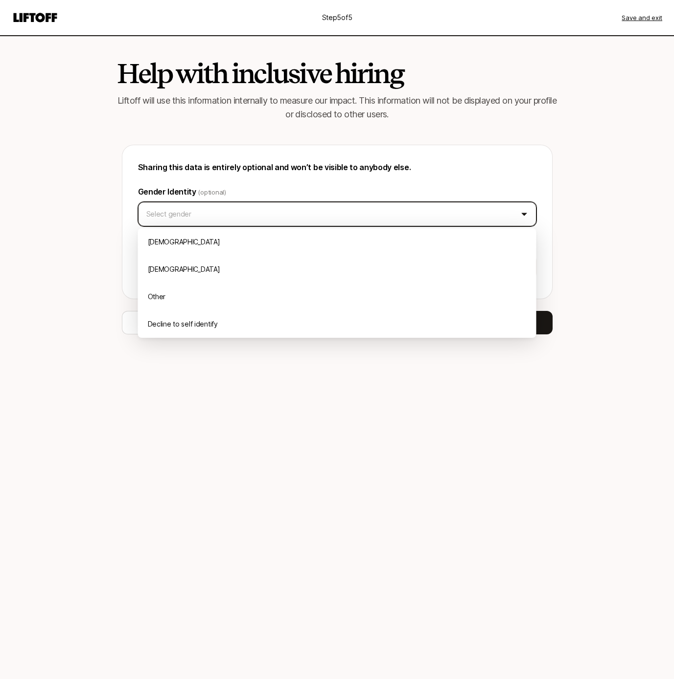
click at [334, 211] on html "Step 5 of 5 Save and exit Help with inclusive hiring Liftoff will use this info…" at bounding box center [337, 339] width 674 height 679
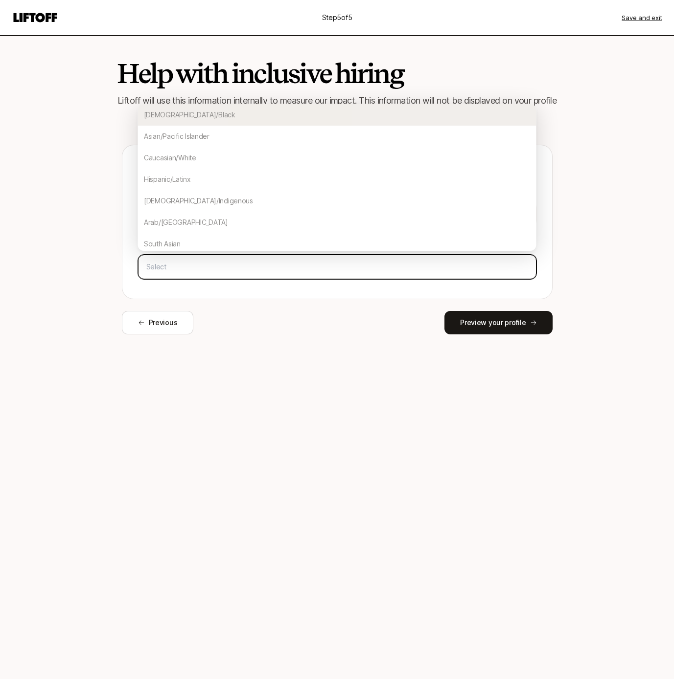
click at [274, 267] on input "text" at bounding box center [336, 267] width 389 height 18
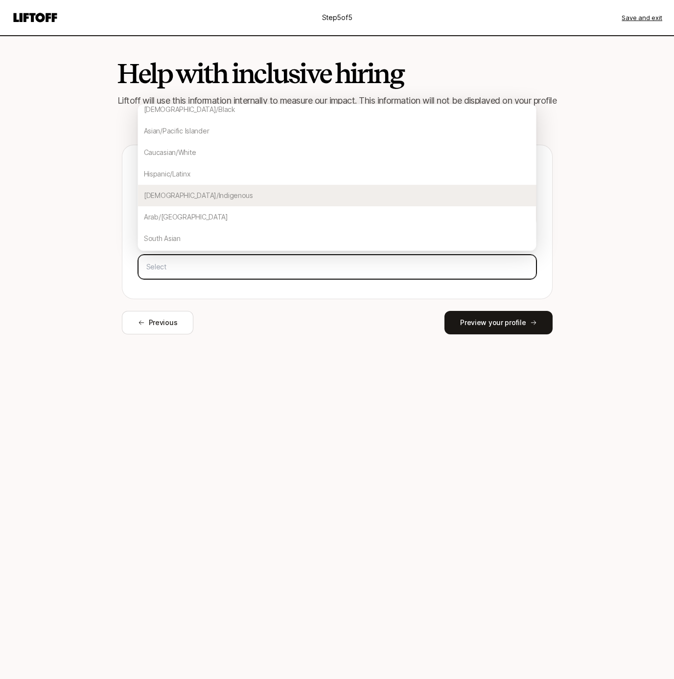
scroll to position [1, 0]
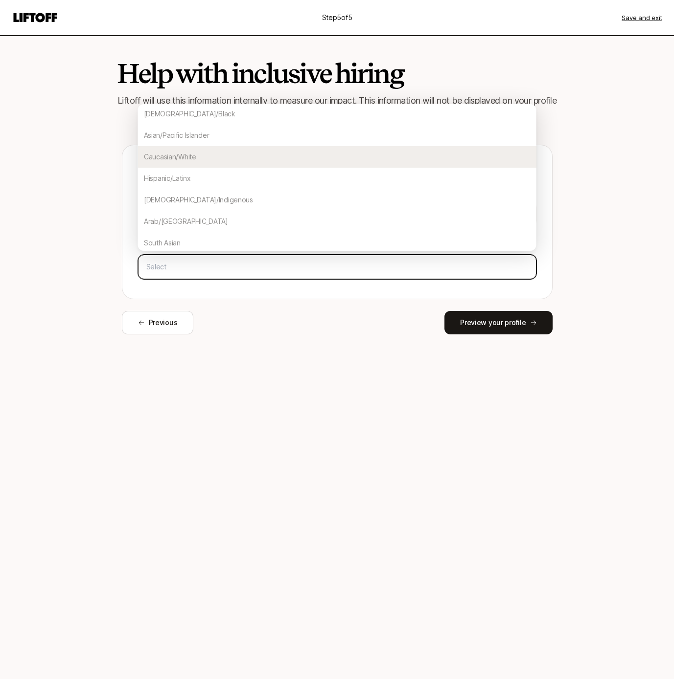
click at [253, 164] on div "Caucasian/White" at bounding box center [337, 157] width 398 height 22
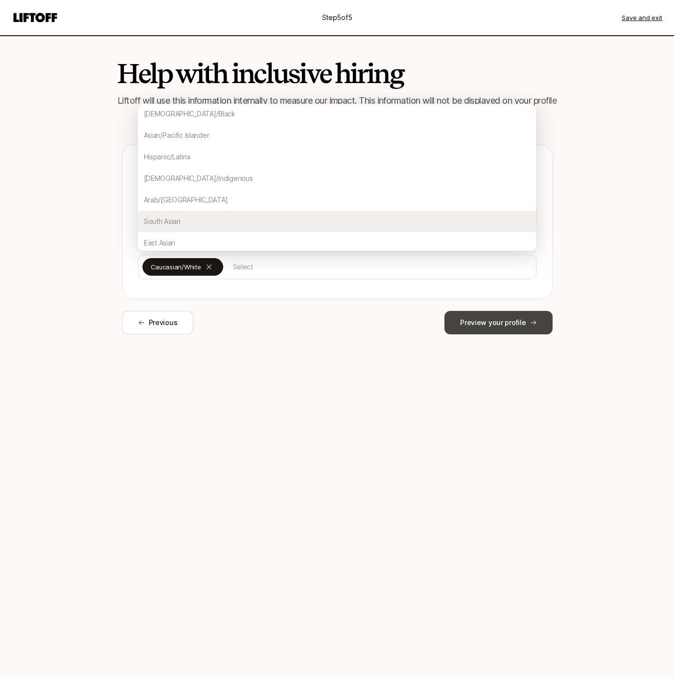
click at [522, 319] on button "Preview your profile" at bounding box center [498, 322] width 108 height 23
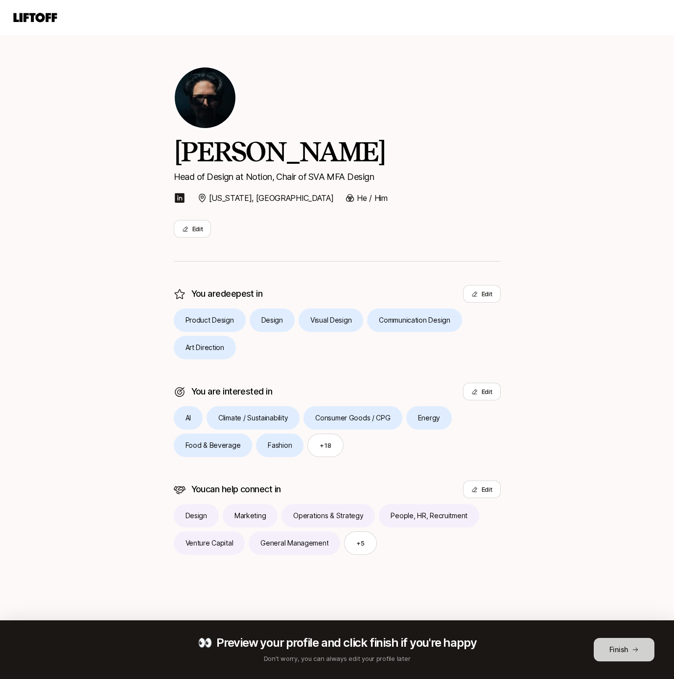
click at [606, 649] on button "Finish" at bounding box center [623, 649] width 61 height 23
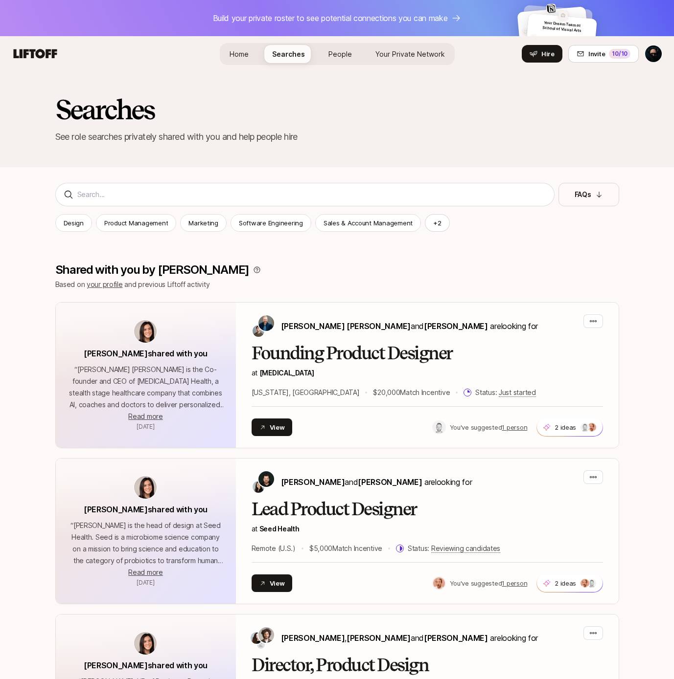
click at [346, 58] on span "People" at bounding box center [339, 54] width 23 height 10
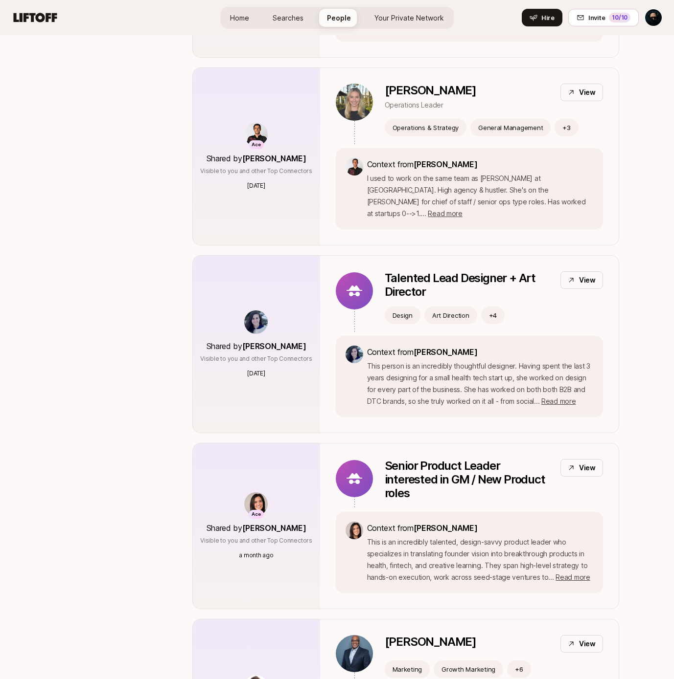
scroll to position [606, 0]
